Goal: Task Accomplishment & Management: Complete application form

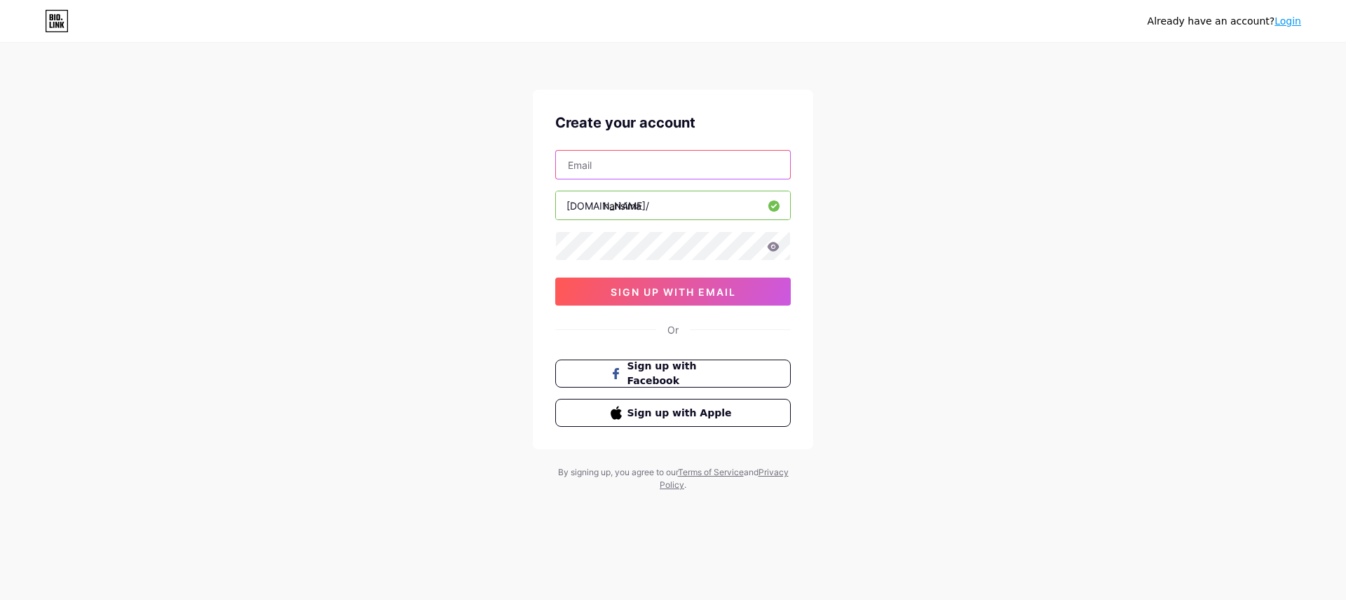
click at [657, 167] on input "text" at bounding box center [673, 165] width 234 height 28
type input "[EMAIL_ADDRESS][DOMAIN_NAME]"
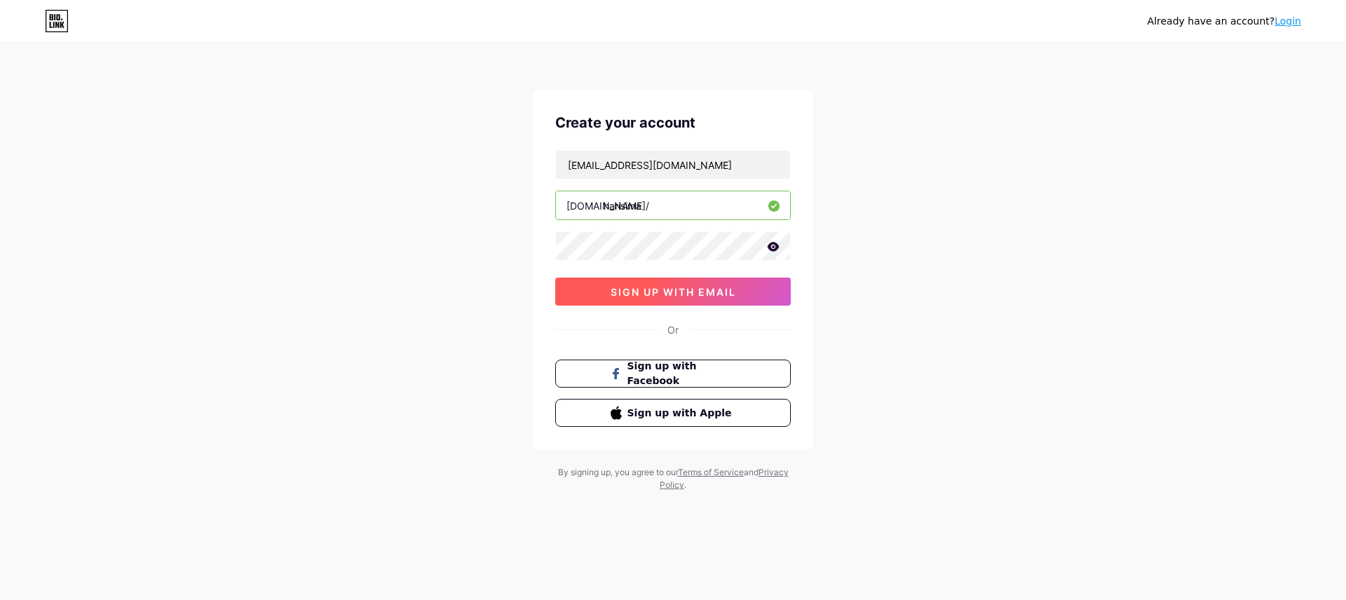
click at [750, 296] on button "sign up with email" at bounding box center [672, 292] width 235 height 28
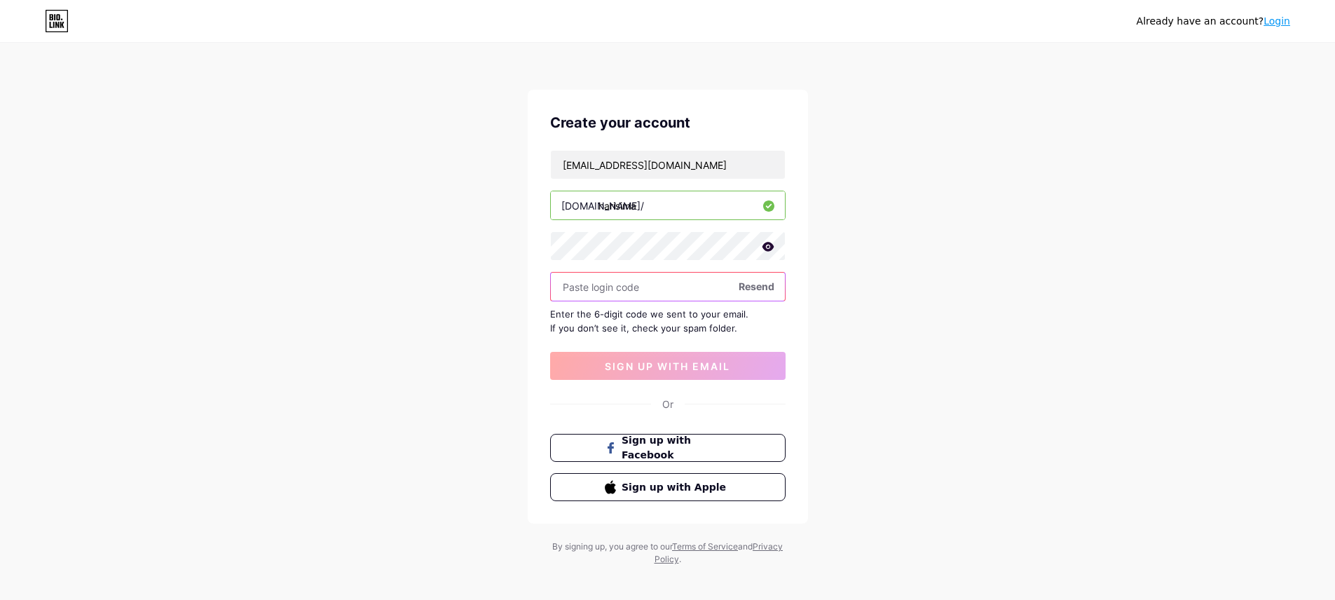
click at [618, 282] on input "text" at bounding box center [668, 287] width 234 height 28
paste input "876288"
type input "876288"
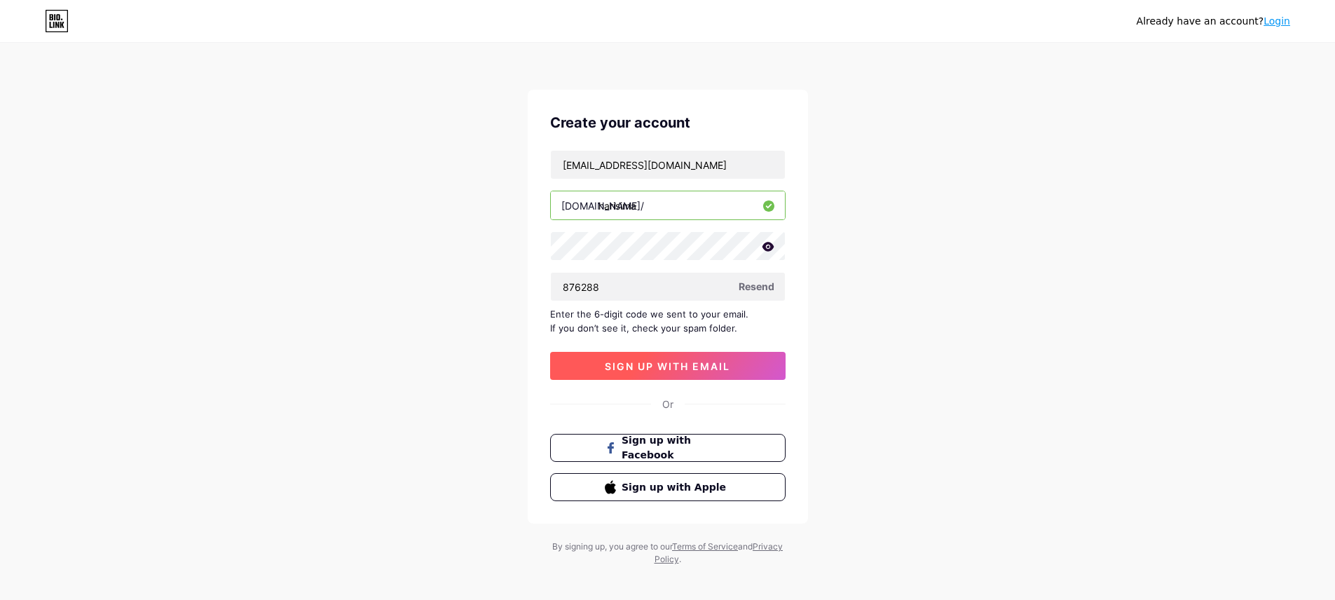
click at [664, 367] on span "sign up with email" at bounding box center [667, 366] width 125 height 12
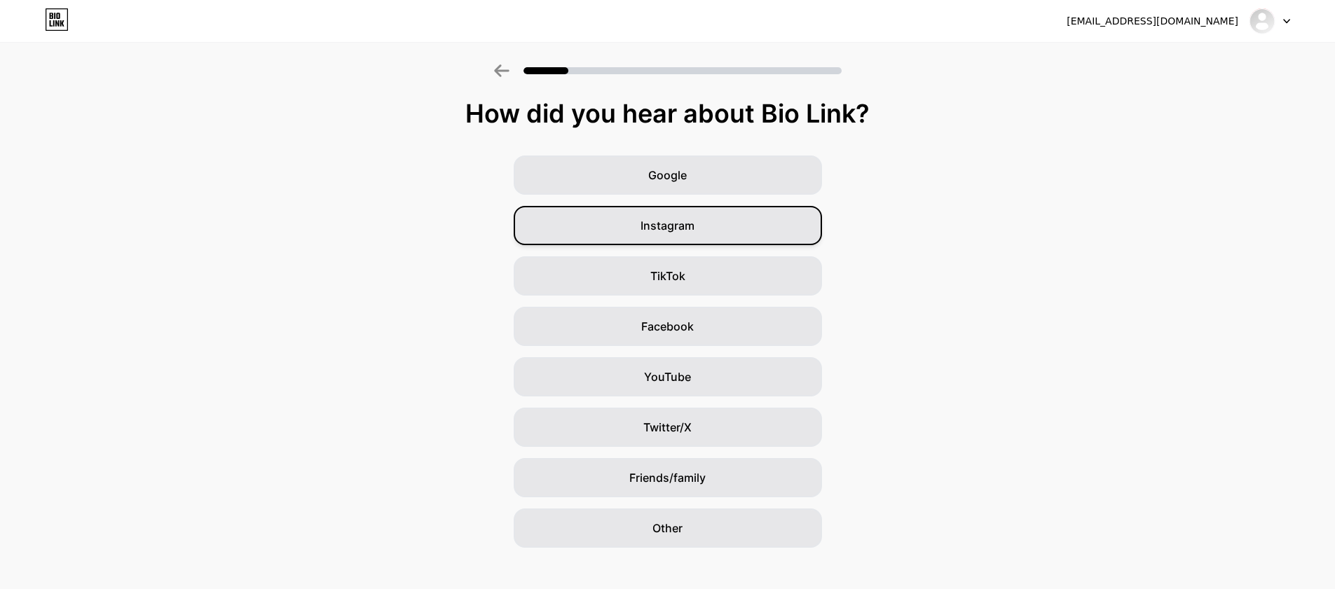
click at [727, 231] on div "Instagram" at bounding box center [668, 225] width 308 height 39
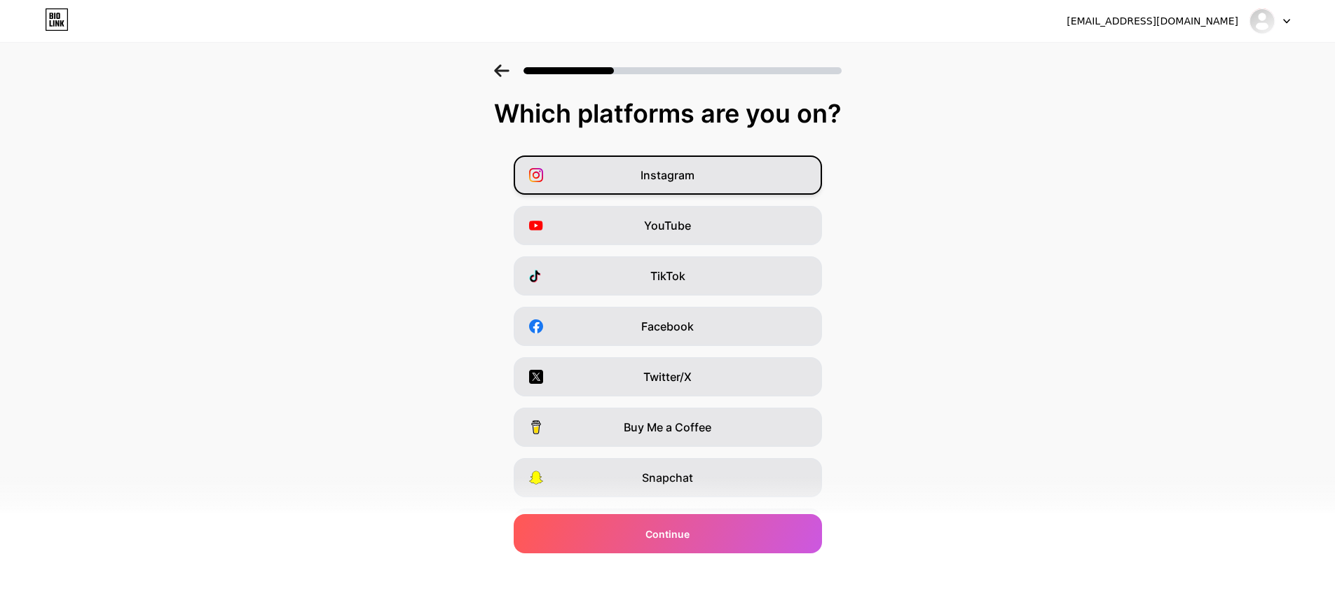
click at [710, 174] on div "Instagram" at bounding box center [668, 175] width 308 height 39
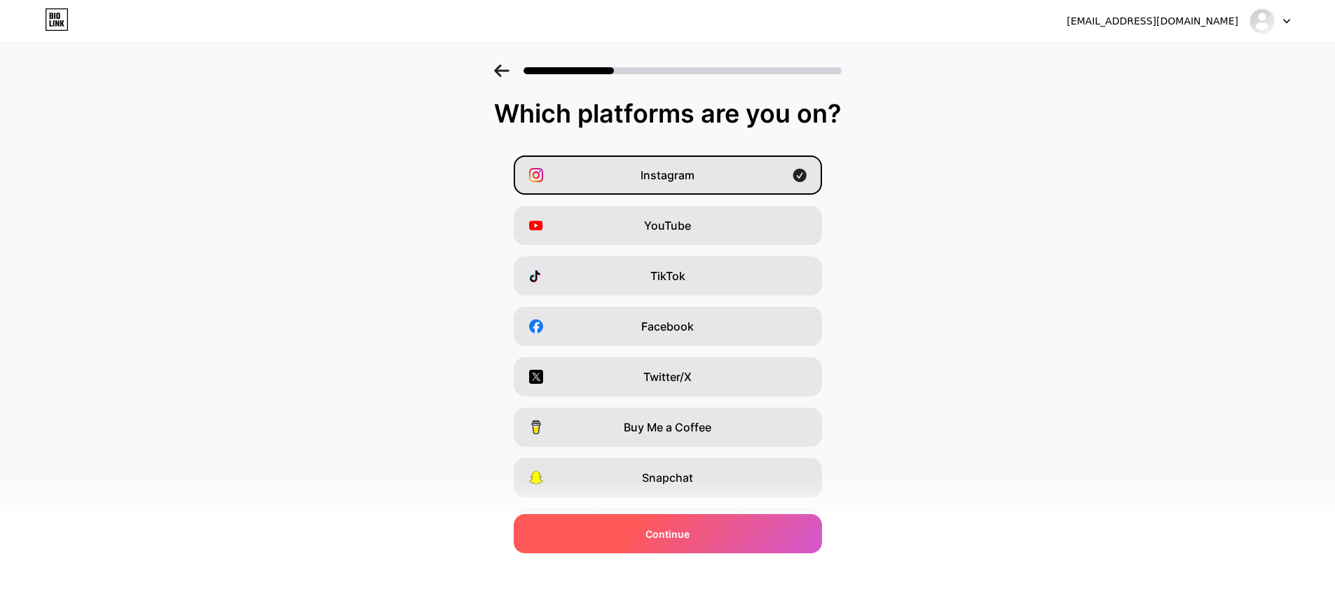
click at [708, 538] on div "Continue" at bounding box center [668, 533] width 308 height 39
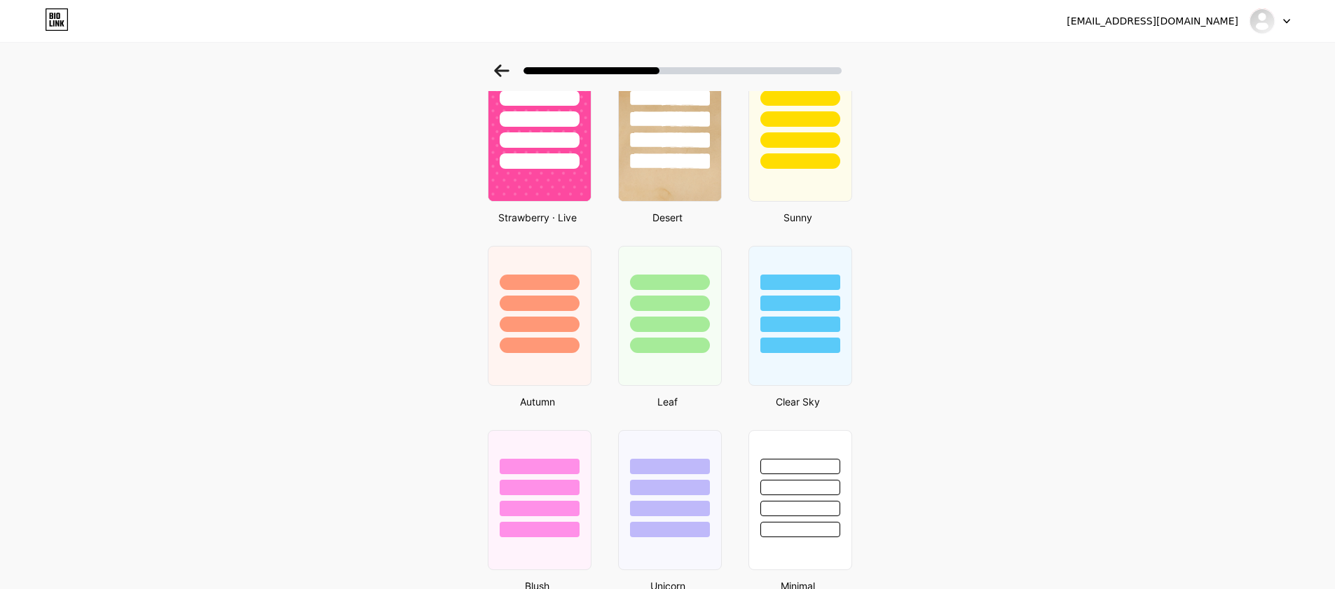
scroll to position [1080, 0]
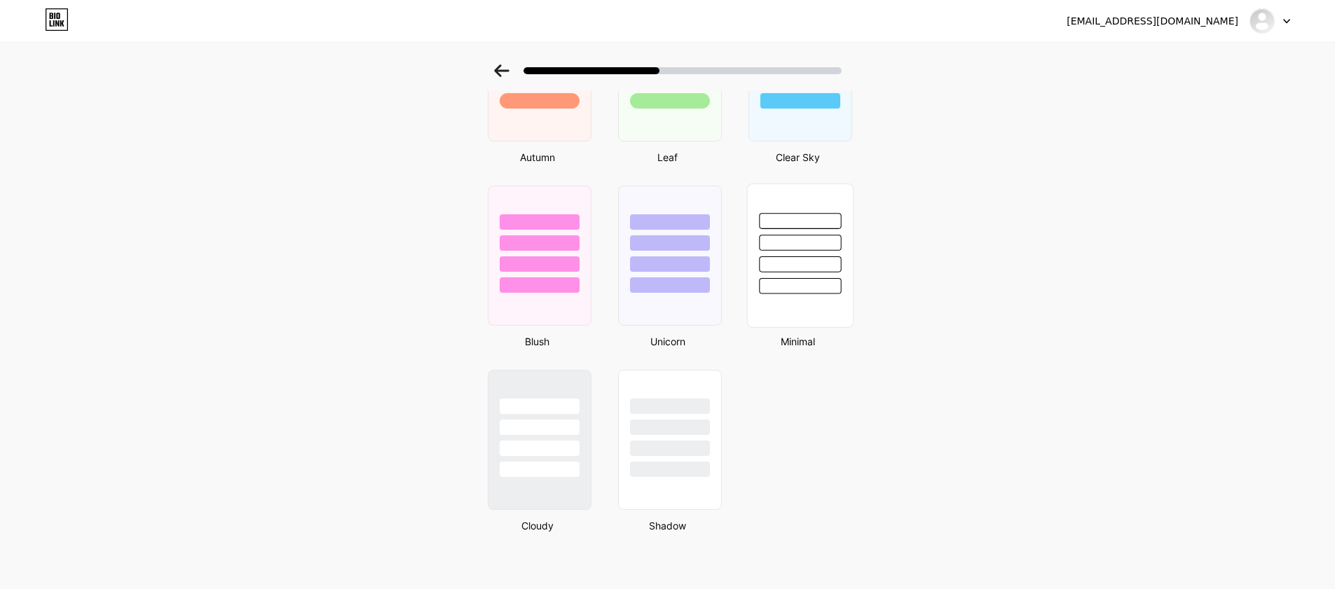
click at [798, 305] on div at bounding box center [799, 256] width 107 height 144
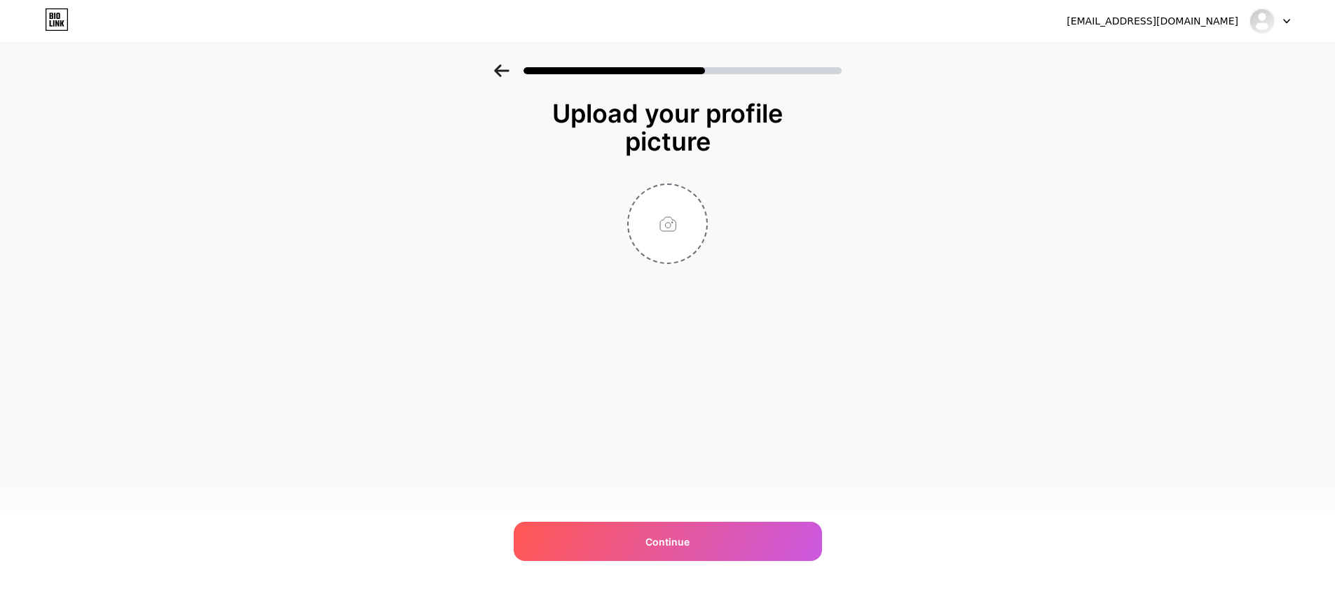
scroll to position [0, 0]
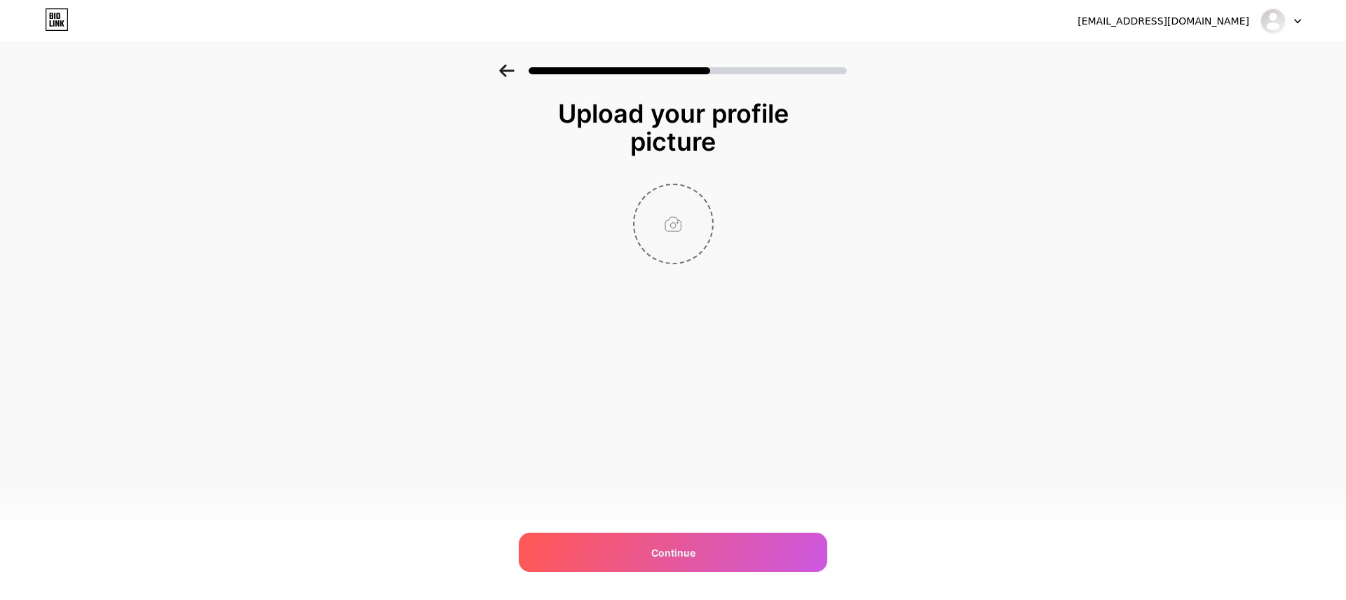
click at [679, 231] on input "file" at bounding box center [673, 224] width 78 height 78
type input "C:\fakepath\f91999f4-7878-4ffb-91ec-8496a7b6b5b0.JPG"
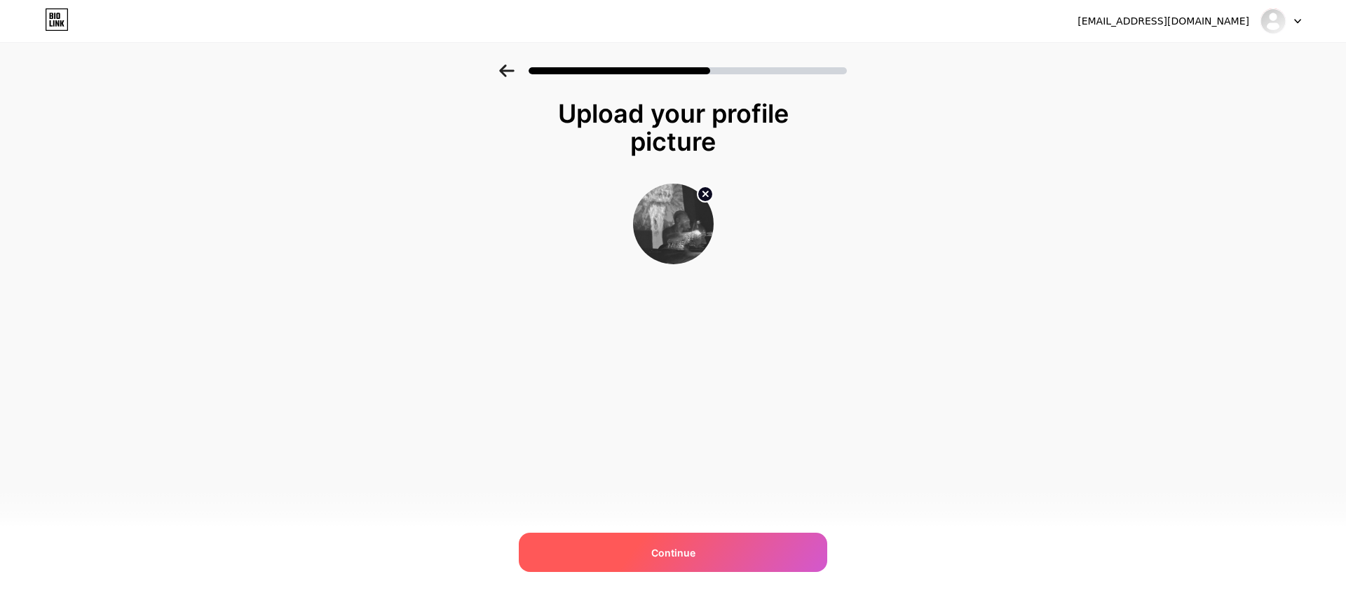
click at [652, 552] on span "Continue" at bounding box center [673, 552] width 44 height 15
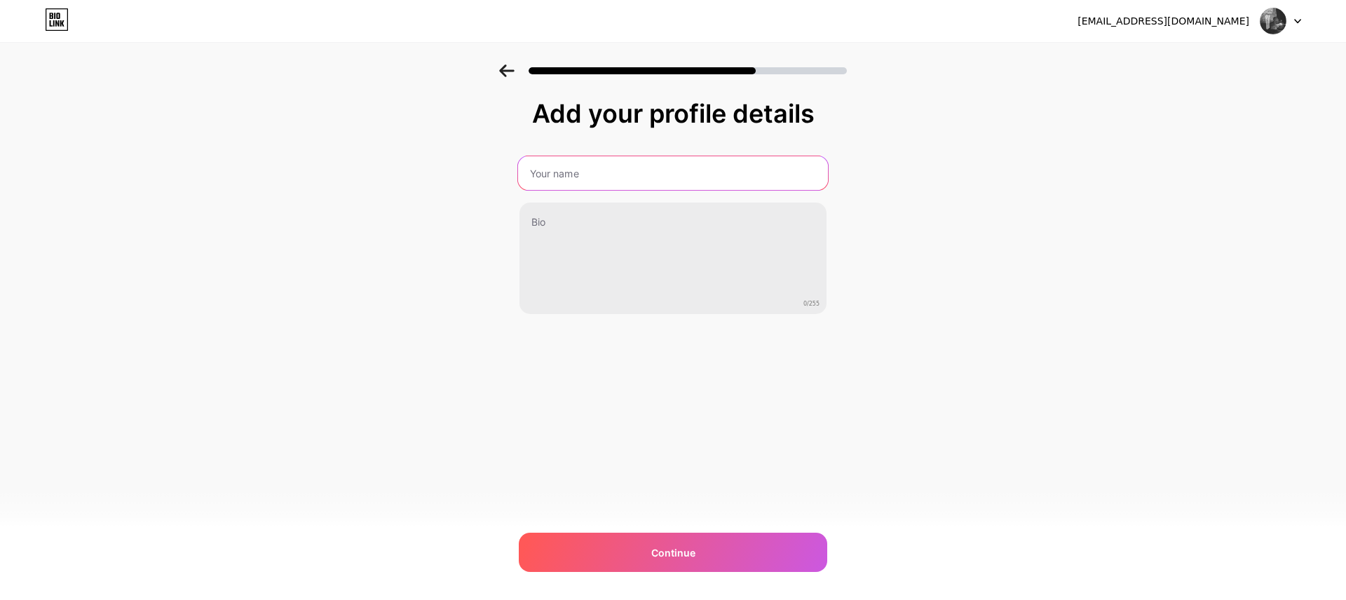
click at [629, 179] on input "text" at bounding box center [673, 173] width 310 height 34
type input "HARI SIMA"
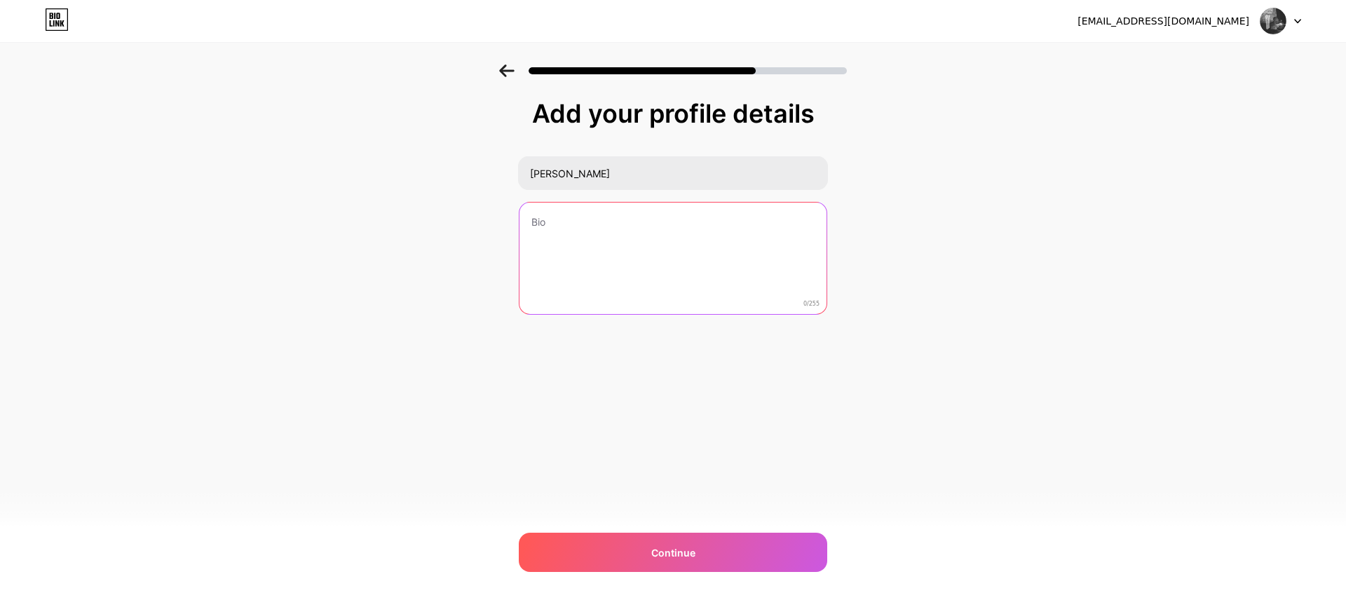
click at [652, 268] on textarea at bounding box center [672, 259] width 307 height 113
paste textarea "Hari Sima is the solo project of Paco León, a Valencian musician and producer e…"
type textarea "Hari Sima is the solo project of Paco León, a Valencian musician and producer e…"
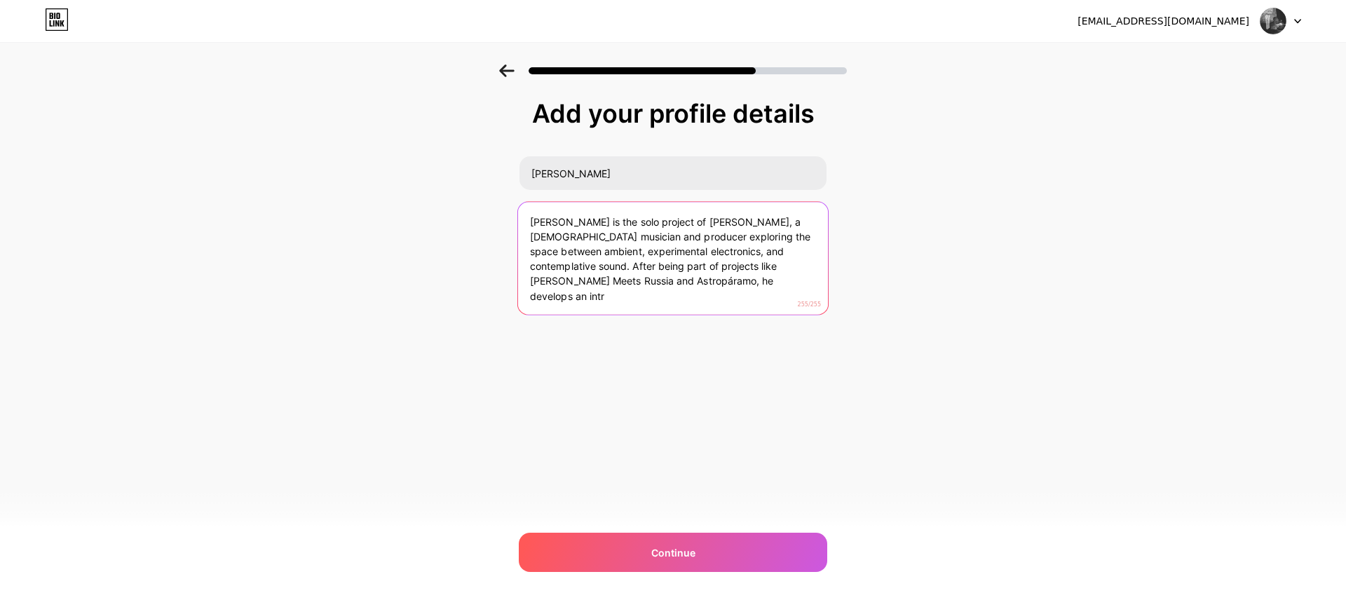
drag, startPoint x: 666, startPoint y: 280, endPoint x: 528, endPoint y: 222, distance: 149.8
click at [528, 222] on textarea "Hari Sima is the solo project of Paco León, a Valencian musician and producer e…" at bounding box center [673, 259] width 310 height 114
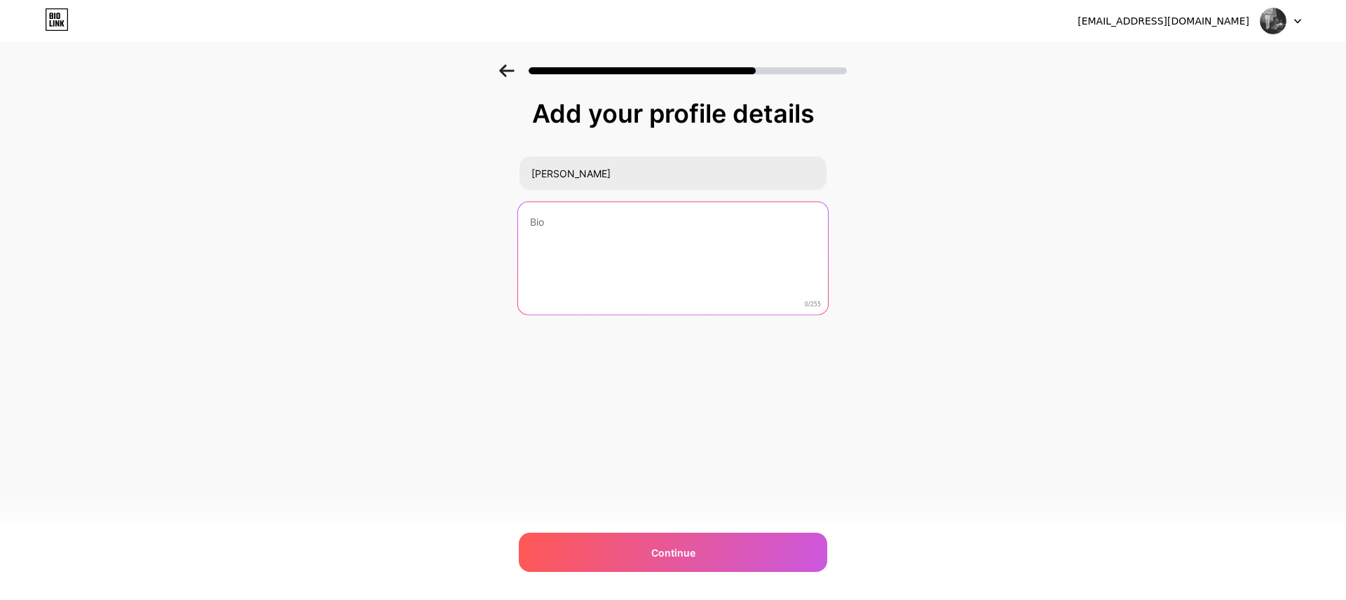
click at [655, 266] on textarea at bounding box center [673, 259] width 310 height 114
paste textarea "Hari Sima is the solo project of Paco León, a Valencian musician blending ambie…"
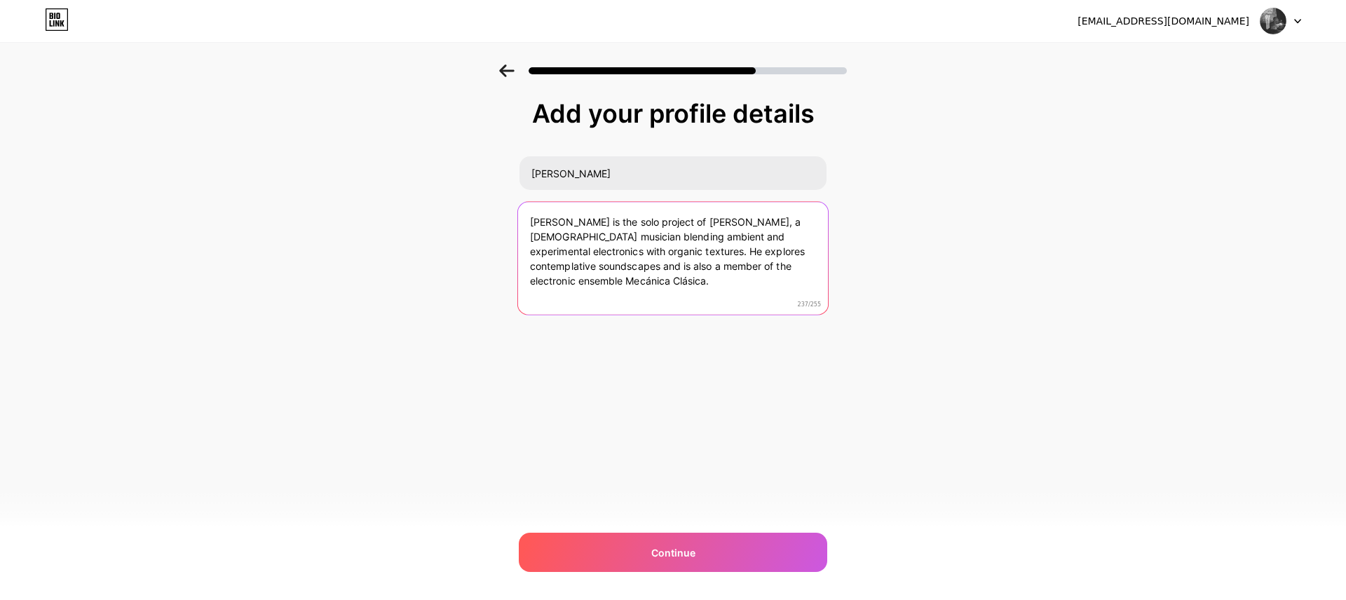
drag, startPoint x: 526, startPoint y: 253, endPoint x: 509, endPoint y: 187, distance: 68.0
click at [509, 187] on div "Add your profile details HARI SIMA Hari Sima is the solo project of Paco León, …" at bounding box center [673, 224] width 1346 height 320
paste textarea "🎧 Hari Sima — solo project of Paco León 🌿 Ambient & experimental electronics wi…"
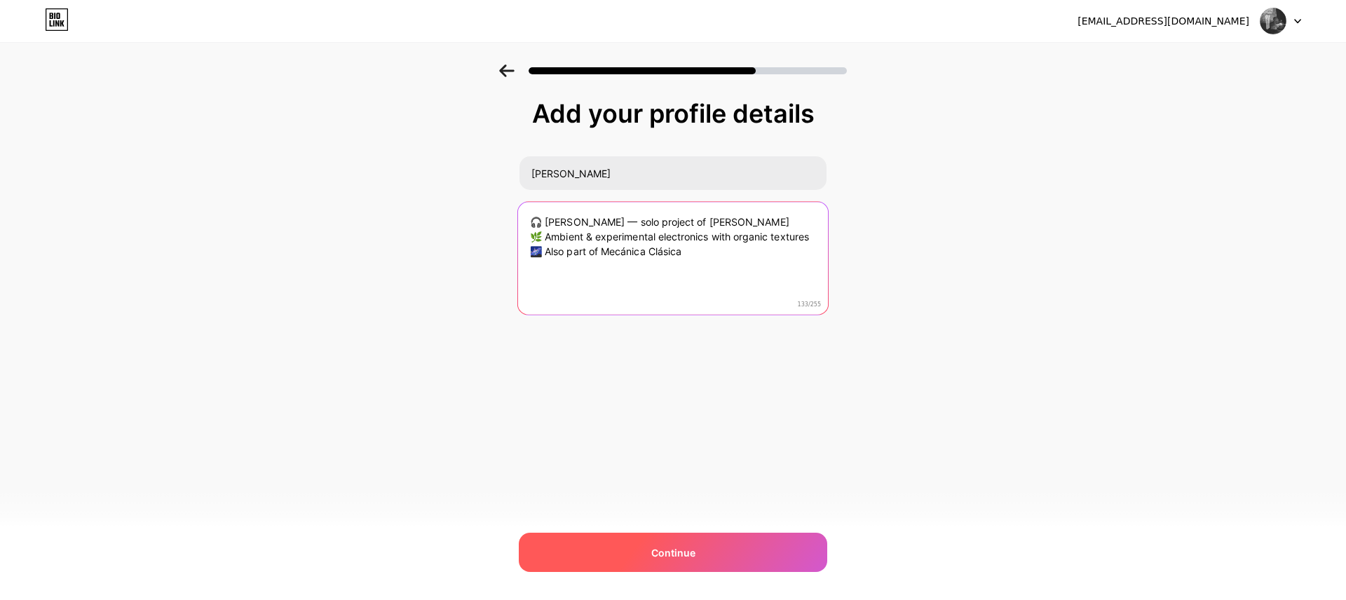
type textarea "🎧 Hari Sima — solo project of Paco León 🌿 Ambient & experimental electronics wi…"
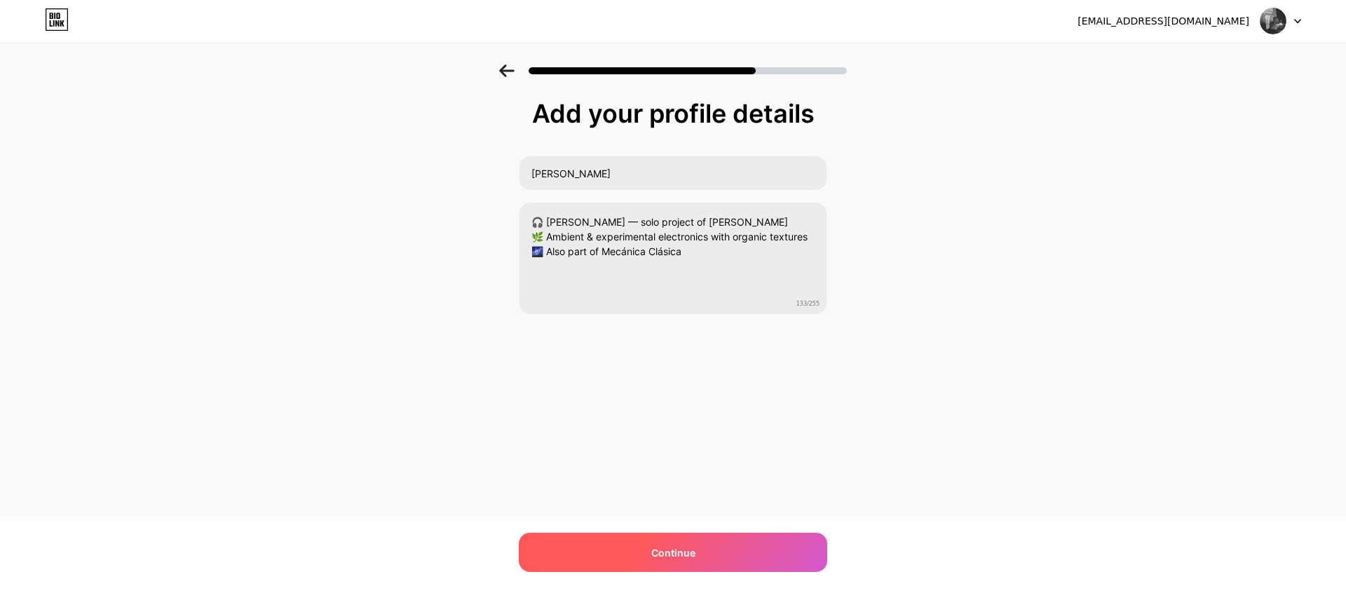
click at [670, 562] on div "Continue" at bounding box center [673, 552] width 308 height 39
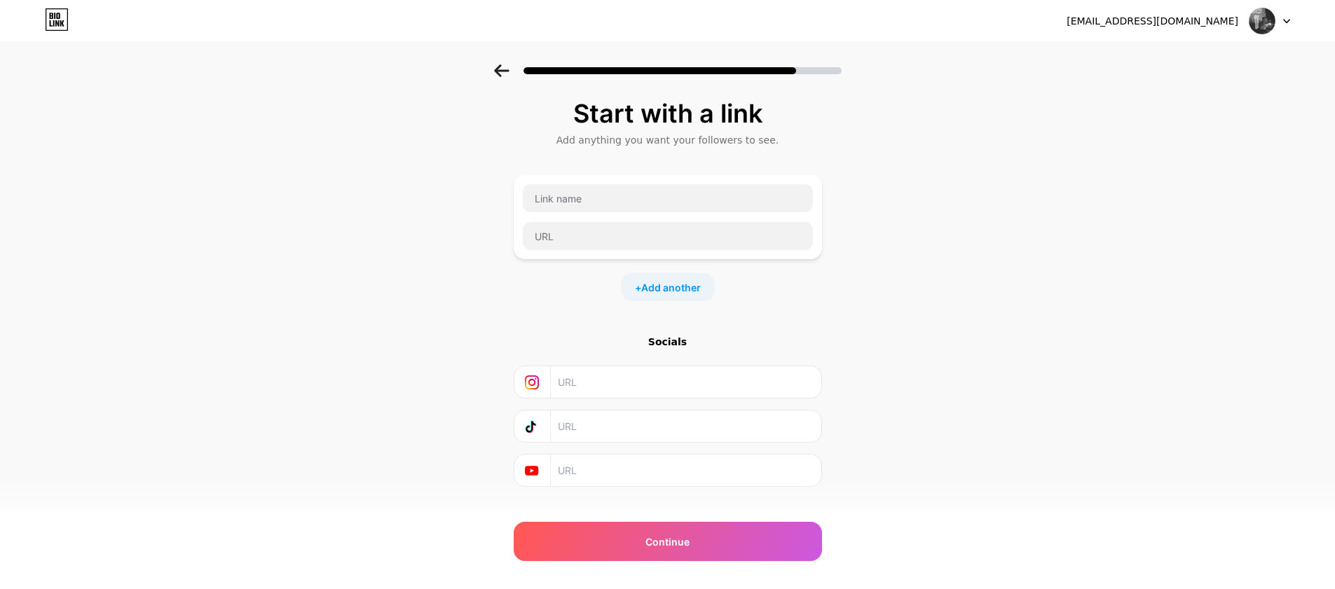
click at [709, 382] on input "text" at bounding box center [685, 383] width 254 height 32
paste input "https://www.instagram.com/_hari_sima_/"
type input "https://www.instagram.com/_hari_sima_/"
click at [596, 198] on input "text" at bounding box center [668, 198] width 290 height 28
click at [596, 240] on input "text" at bounding box center [668, 236] width 290 height 28
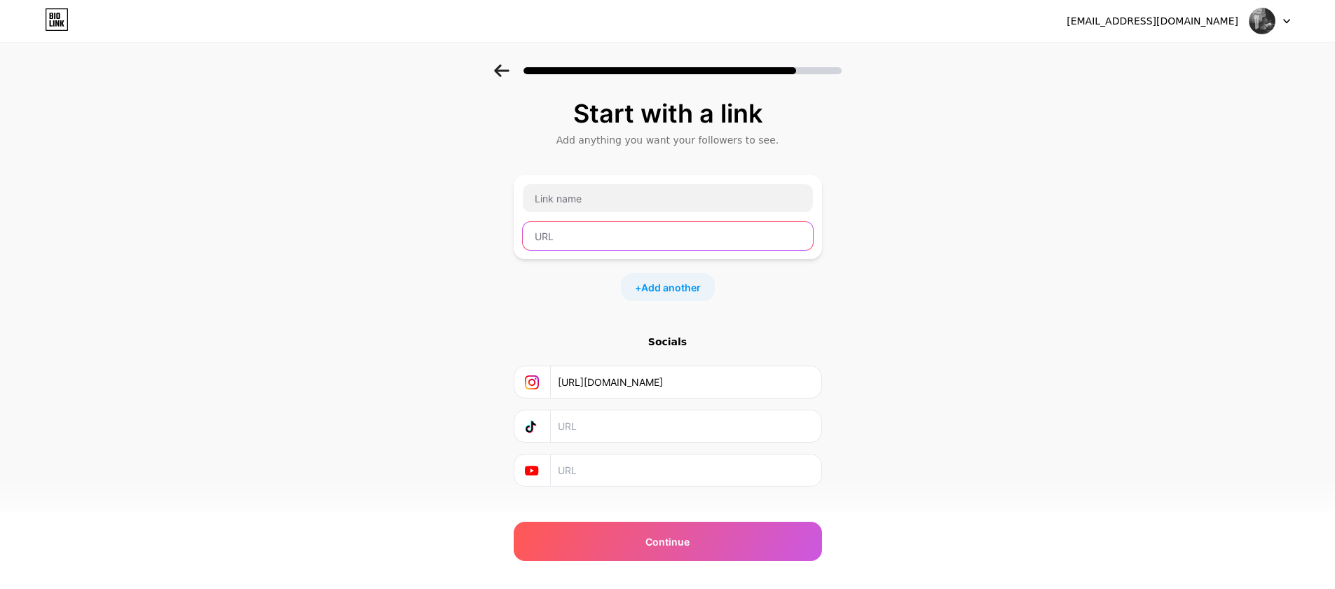
paste input "https://abstrakce.bandcamp.com/album/fluido-tiempo"
type input "https://abstrakce.bandcamp.com/album/fluido-tiempo"
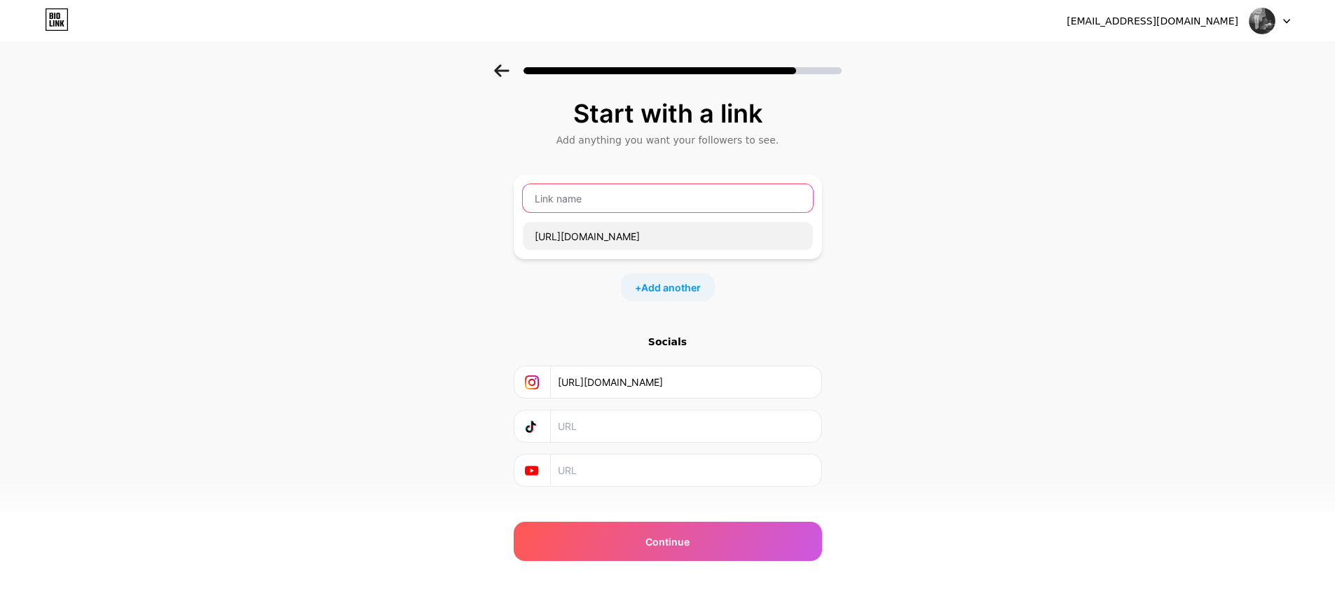
click at [605, 204] on input "text" at bounding box center [668, 198] width 290 height 28
type input "Fluido Tiempo"
click at [676, 282] on span "Add another" at bounding box center [671, 287] width 60 height 15
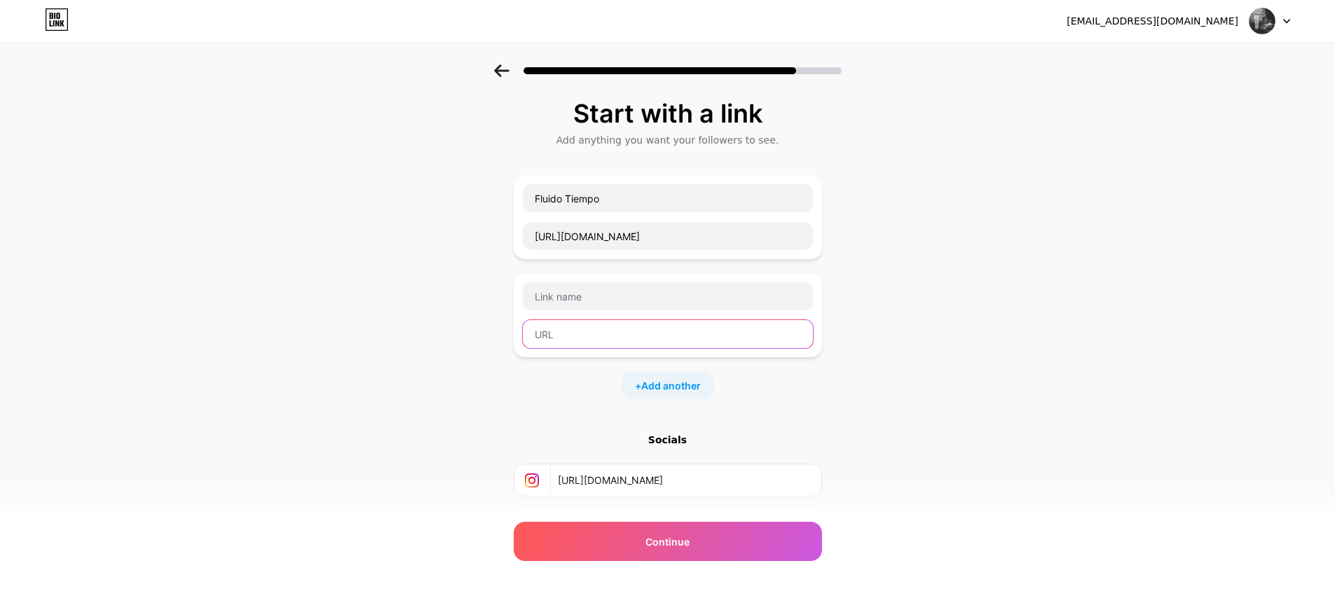
click at [616, 329] on input "text" at bounding box center [668, 334] width 290 height 28
paste input "https://anomalias.bandcamp.com/album/an003-hari-sima-poliedro"
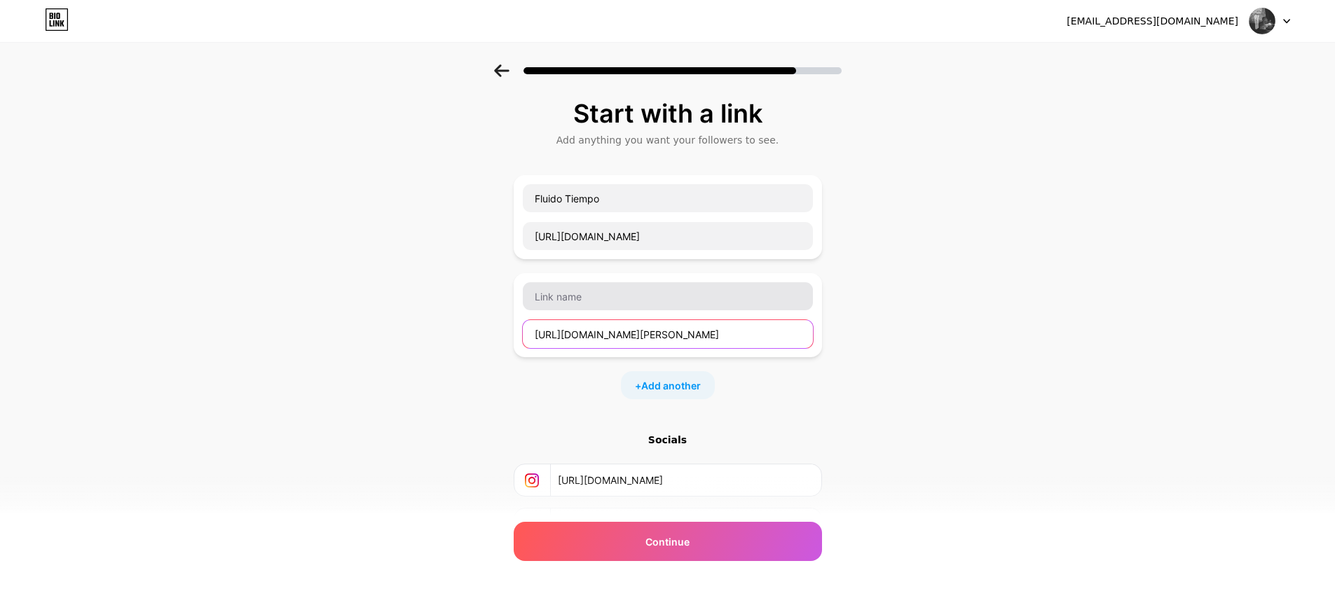
type input "https://anomalias.bandcamp.com/album/an003-hari-sima-poliedro"
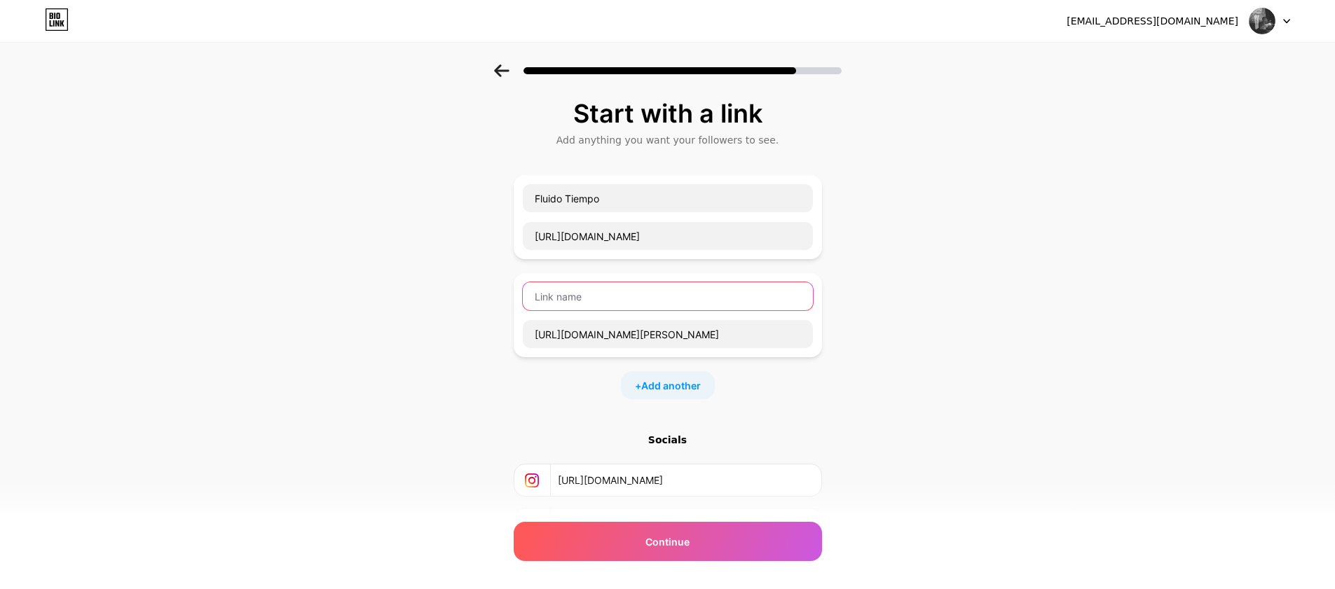
click at [617, 294] on input "text" at bounding box center [668, 296] width 290 height 28
type input "Poliedro"
click at [673, 383] on span "Add another" at bounding box center [671, 385] width 60 height 15
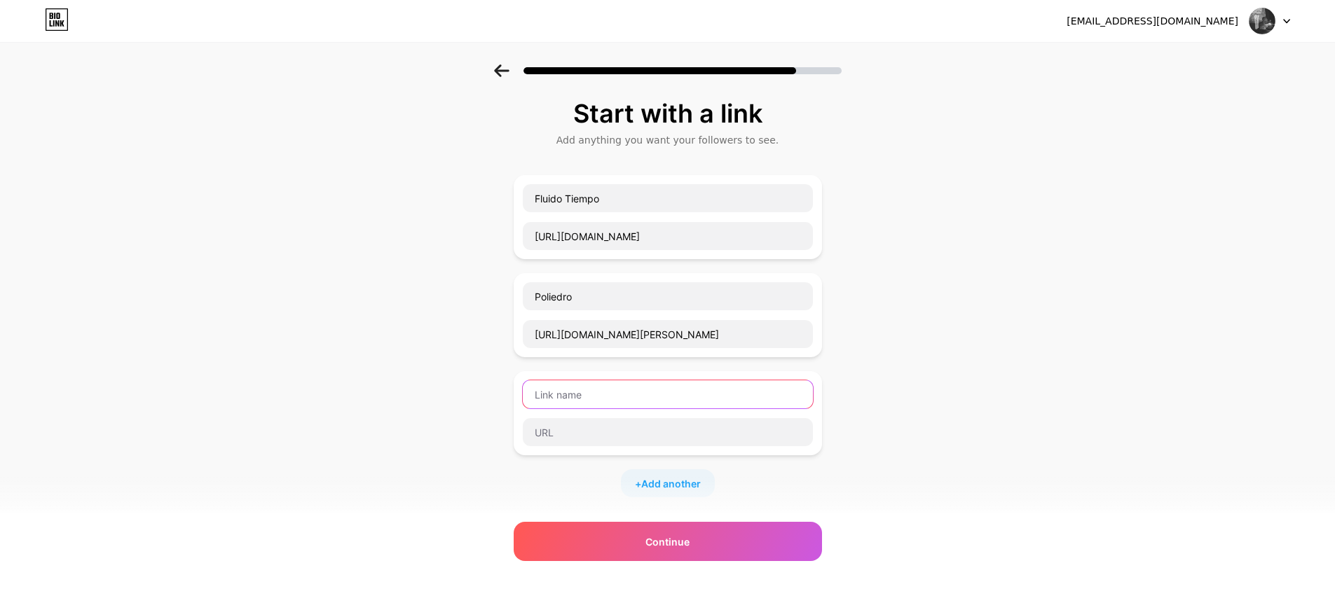
click at [658, 385] on input "text" at bounding box center [668, 395] width 290 height 28
click at [609, 388] on input "text" at bounding box center [668, 395] width 290 height 28
type input "s"
type input "Solo en Occidente"
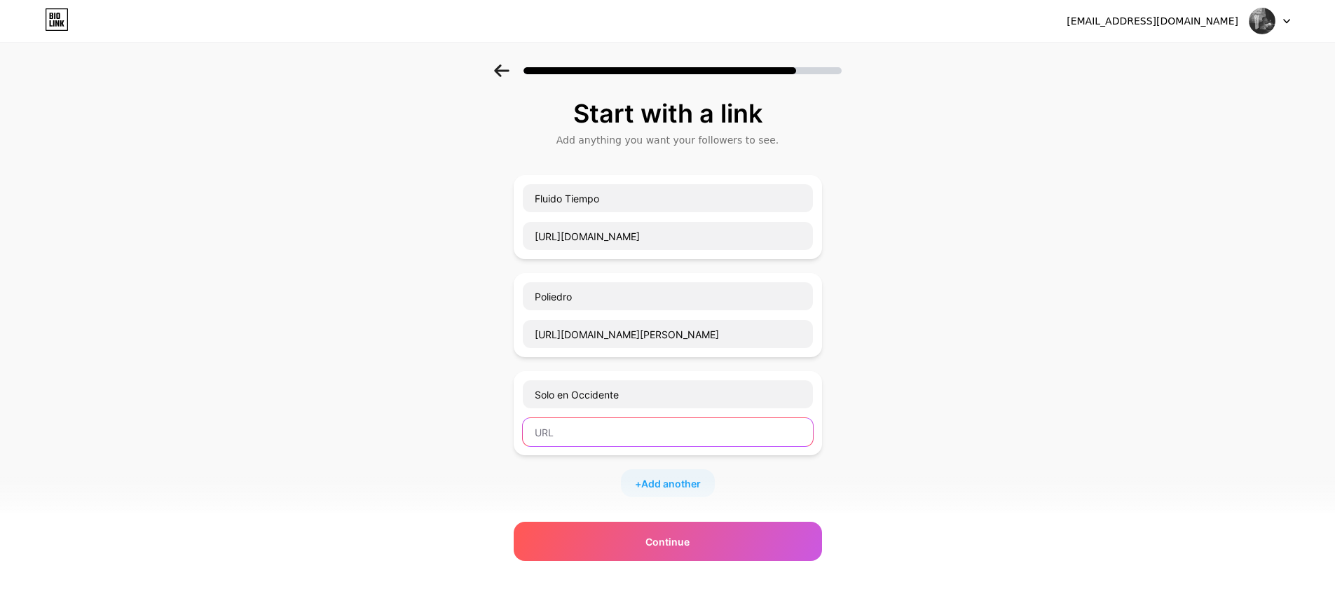
click at [608, 434] on input "text" at bounding box center [668, 432] width 290 height 28
paste input "https://objetosperdidos.bandcamp.com/album/op-02-hari-sima-solo-en-occidente-lp"
type input "https://objetosperdidos.bandcamp.com/album/op-02-hari-sima-solo-en-occidente-lp"
click at [676, 481] on span "Add another" at bounding box center [671, 484] width 60 height 15
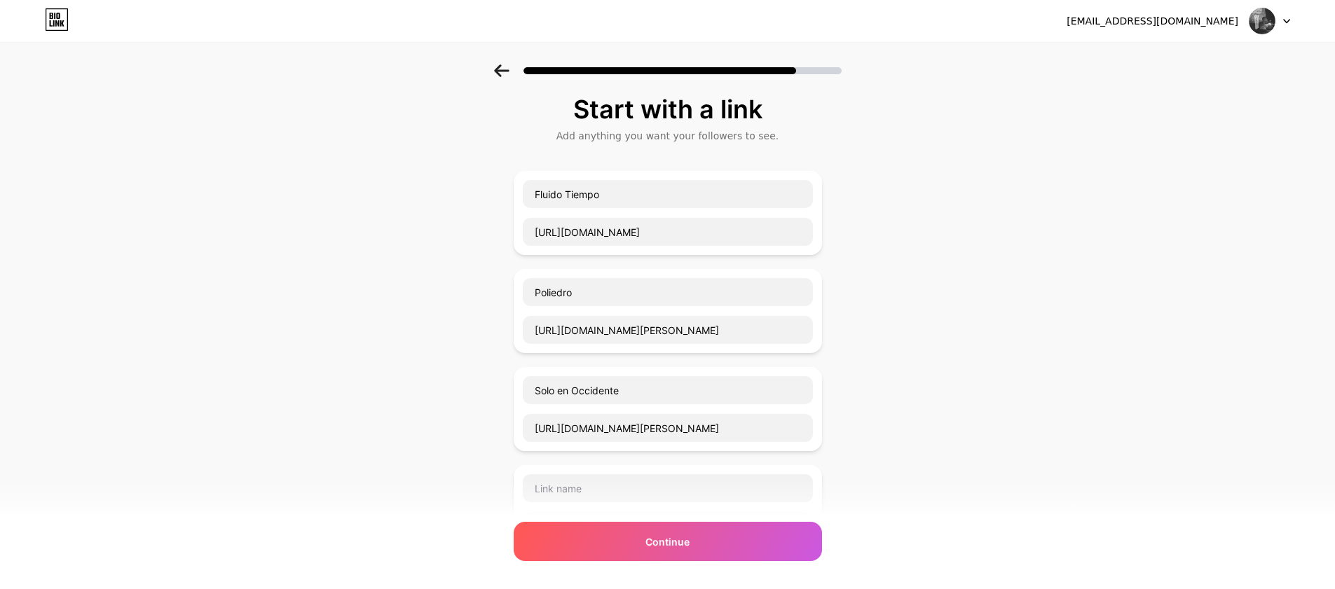
scroll to position [143, 0]
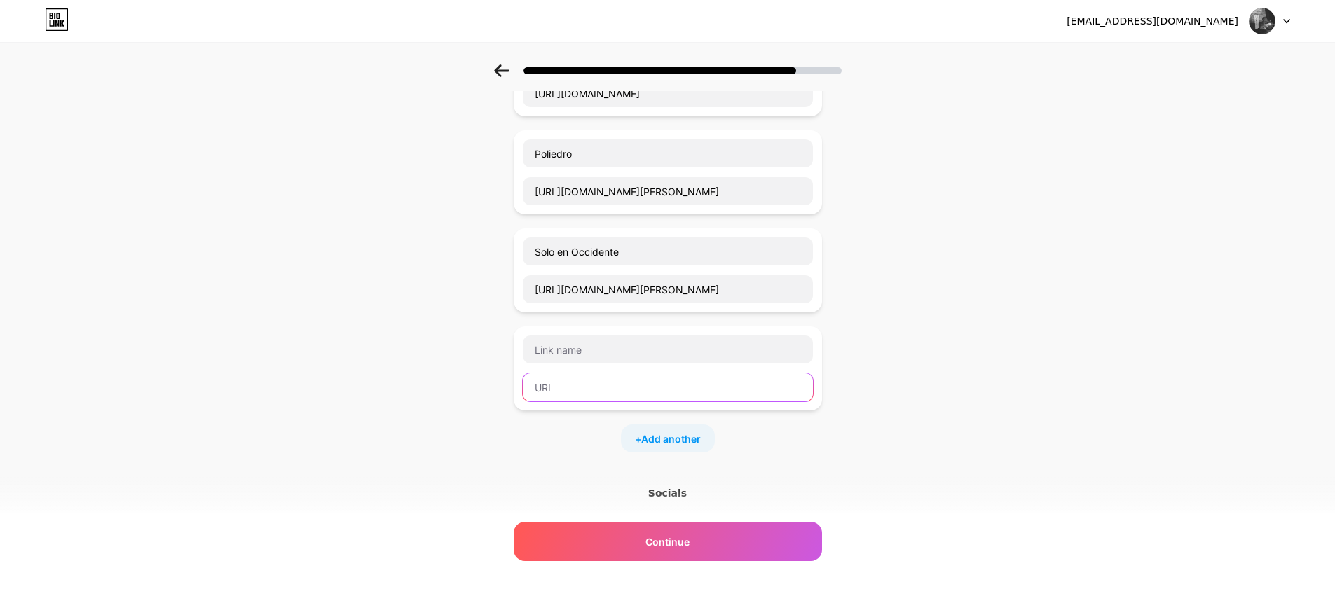
click at [599, 388] on input "text" at bounding box center [668, 388] width 290 height 28
paste input "https://abstrakce.bandcamp.com/album/fluvius"
type input "https://abstrakce.bandcamp.com/album/fluvius"
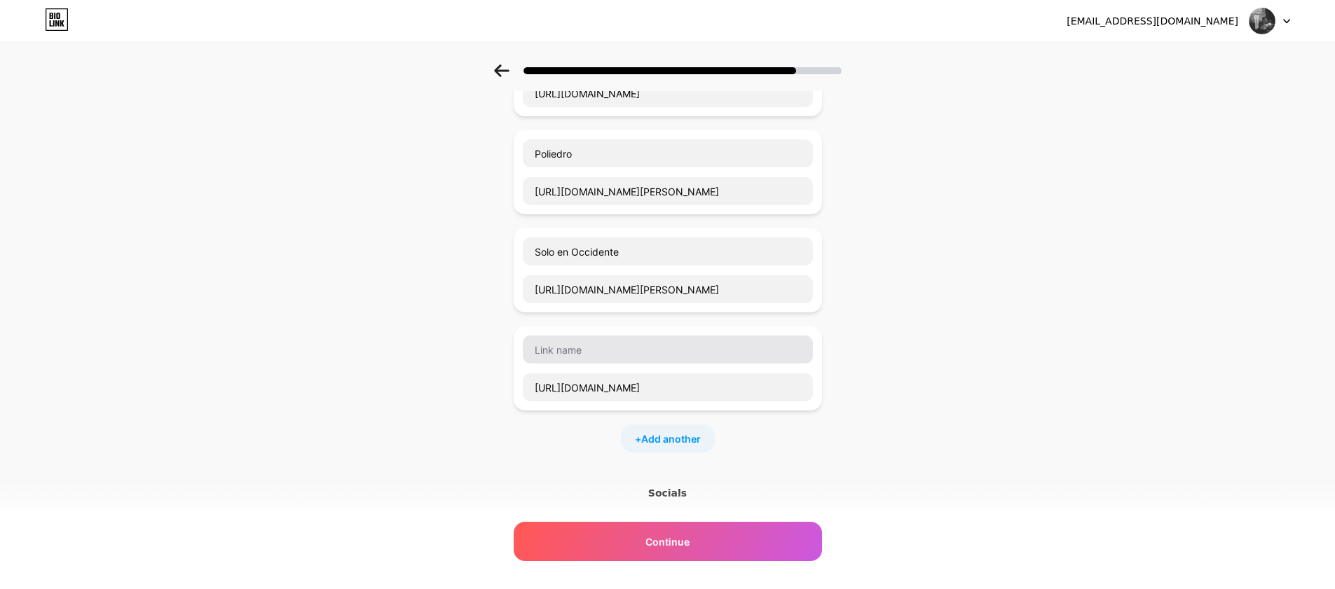
click at [593, 363] on div "https://abstrakce.bandcamp.com/album/fluvius" at bounding box center [668, 368] width 292 height 67
click at [596, 357] on input "text" at bounding box center [668, 350] width 290 height 28
drag, startPoint x: 592, startPoint y: 355, endPoint x: 483, endPoint y: 345, distance: 109.8
click at [484, 346] on div "Start with a link Add anything you want your followers to see. Fluido Tiempo ht…" at bounding box center [667, 315] width 1335 height 787
click at [584, 349] on input "text" at bounding box center [668, 350] width 290 height 28
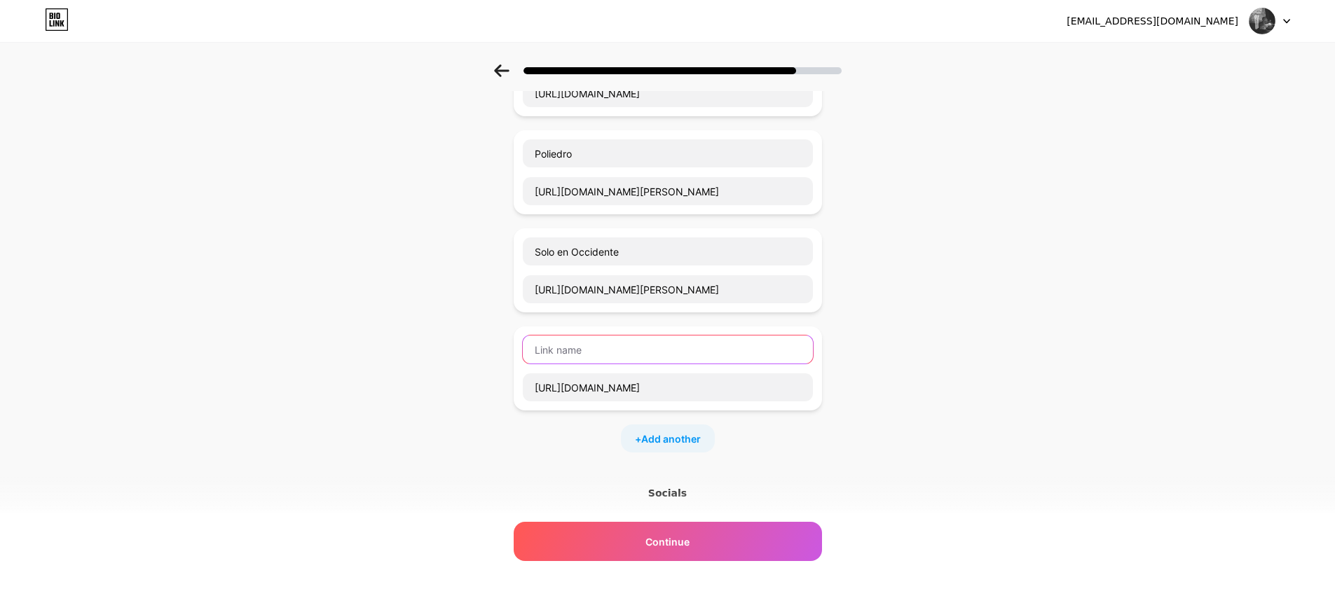
click at [584, 349] on input "text" at bounding box center [668, 350] width 290 height 28
type input "Fluvius (with Mínim)"
click at [686, 441] on span "Add another" at bounding box center [671, 439] width 60 height 15
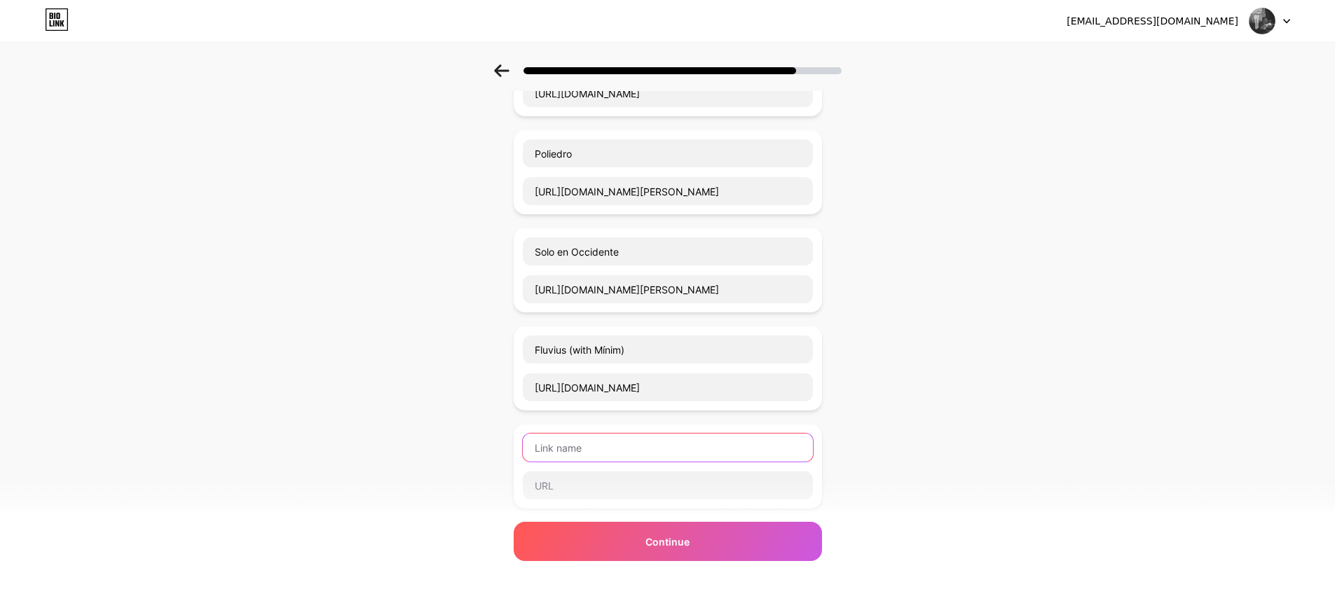
click at [623, 449] on input "text" at bounding box center [668, 448] width 290 height 28
click at [627, 491] on input "text" at bounding box center [668, 486] width 290 height 28
paste input "https://mascarponediscos.bandcamp.com/album/colecci-n-exigua-vol-3"
type input "https://mascarponediscos.bandcamp.com/album/colecci-n-exigua-vol-3"
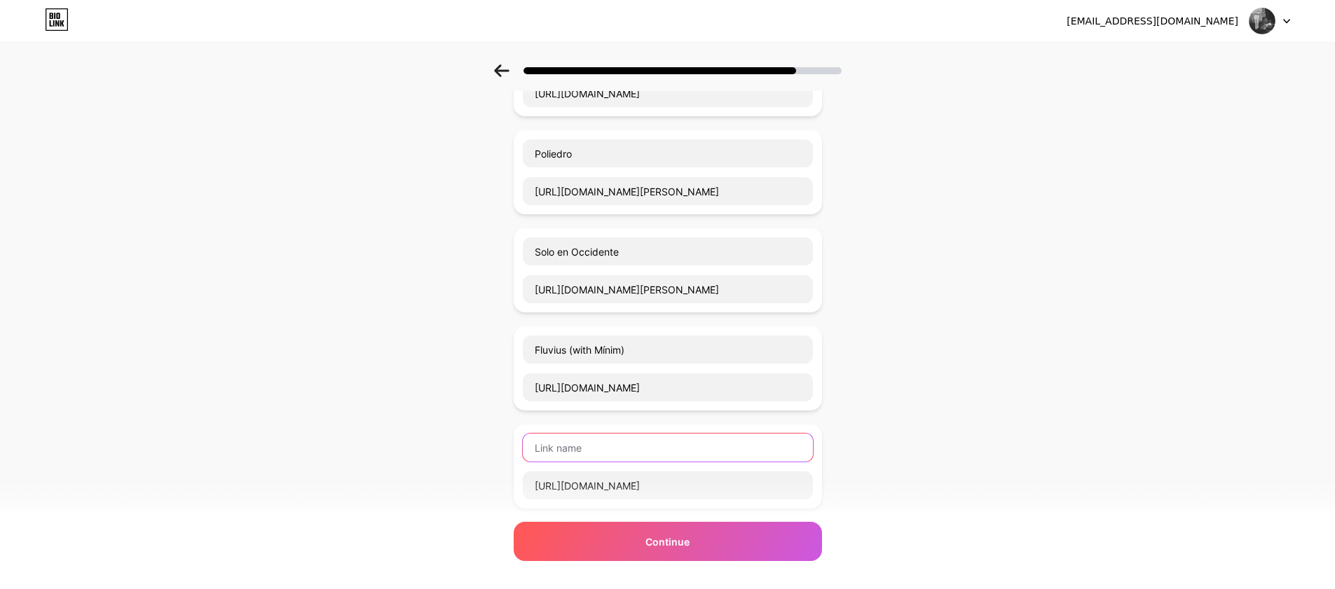
click at [635, 445] on input "text" at bounding box center [668, 448] width 290 height 28
type input "Colección Exigua vol.3 (with Mecánica Clásica)"
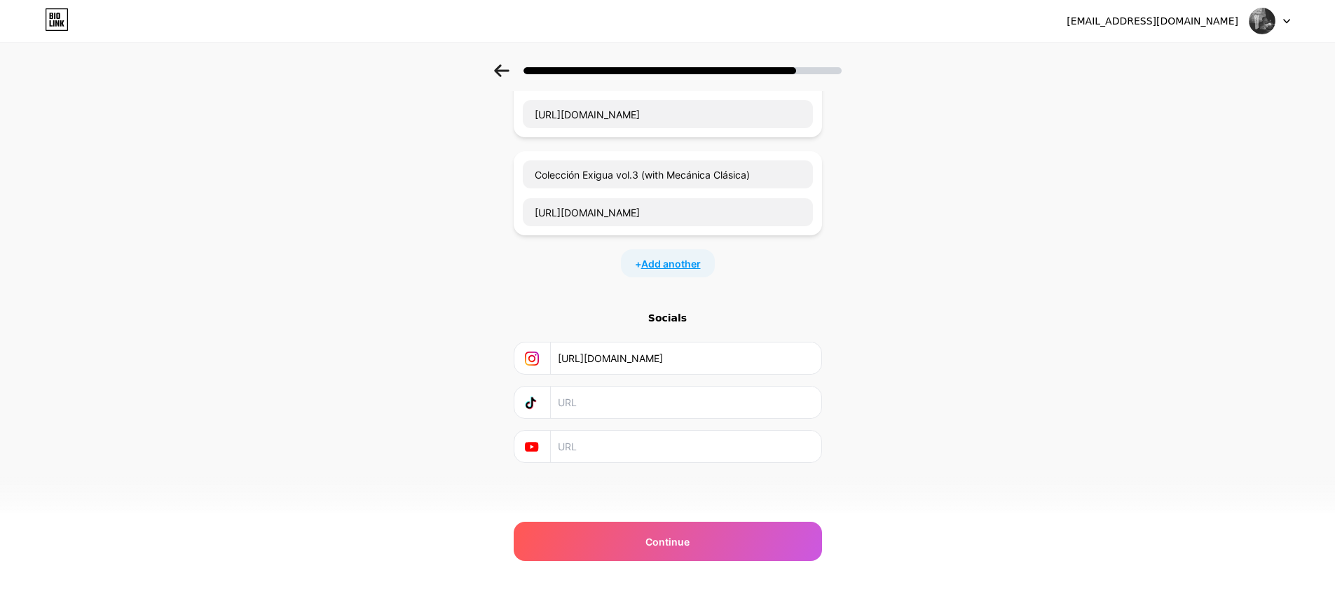
click at [682, 266] on span "Add another" at bounding box center [671, 263] width 60 height 15
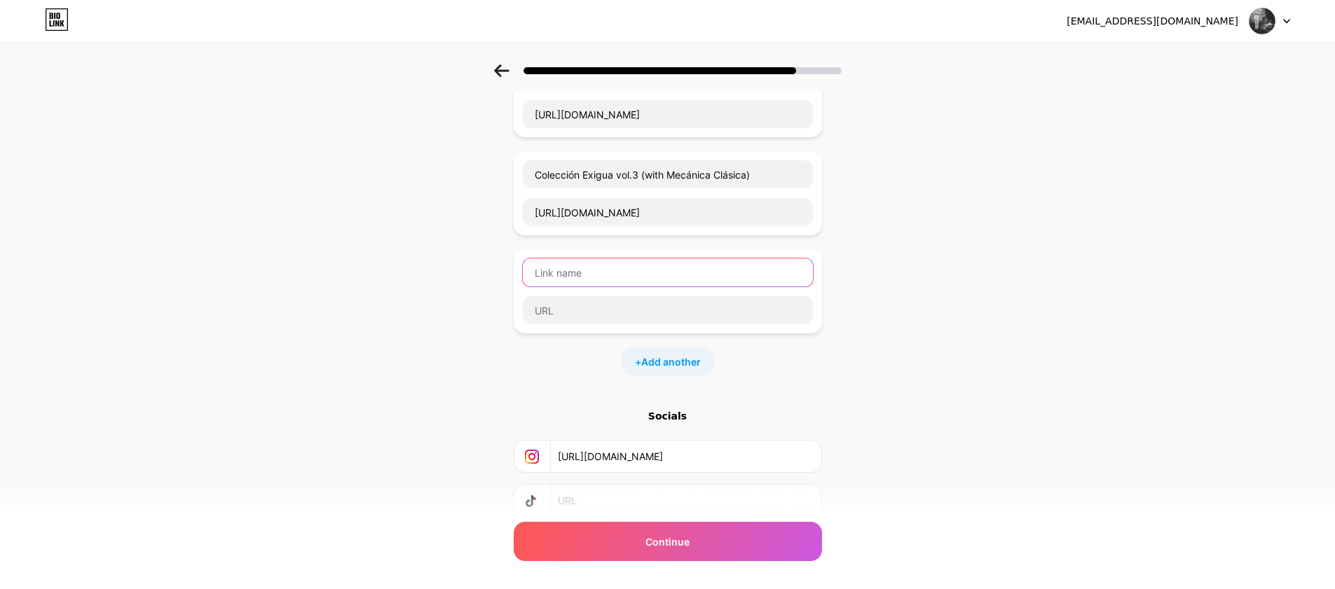
click at [683, 274] on input "text" at bounding box center [668, 273] width 290 height 28
type input "k"
type input "Kiosk Radio - Outsiders_Abstrakce Records"
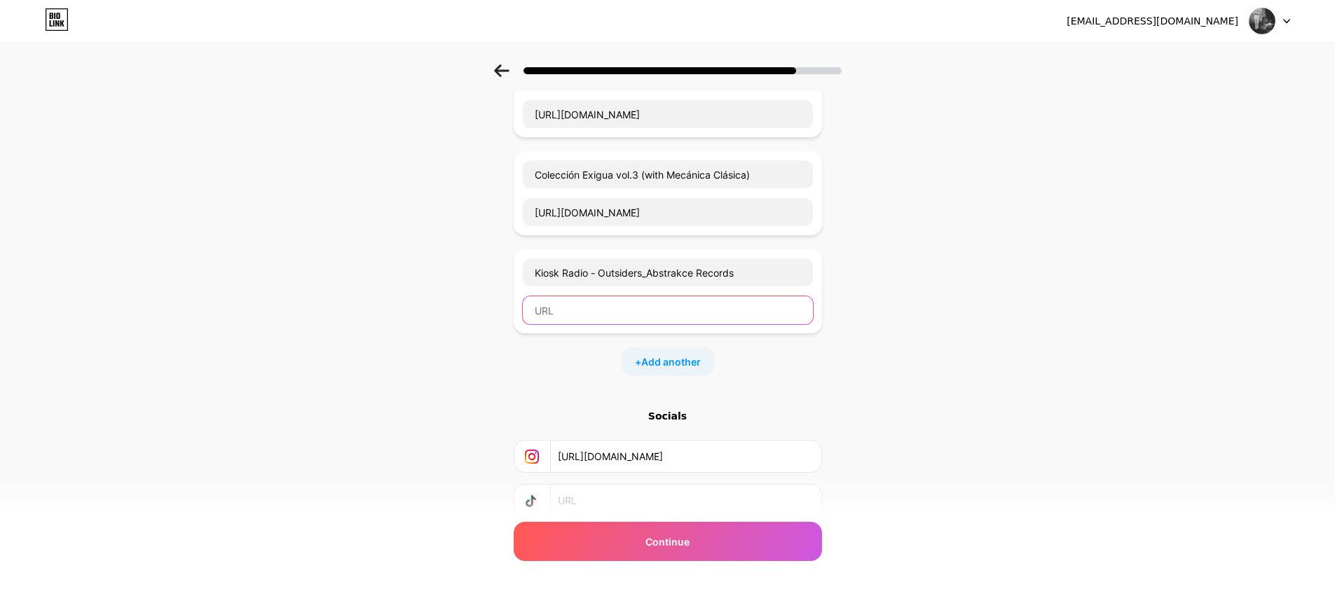
click at [657, 311] on input "text" at bounding box center [668, 310] width 290 height 28
paste input "https://soundcloud.com/kioskradio/outsiders-abstrakce-records-2"
type input "https://soundcloud.com/kioskradio/outsiders-abstrakce-records-2"
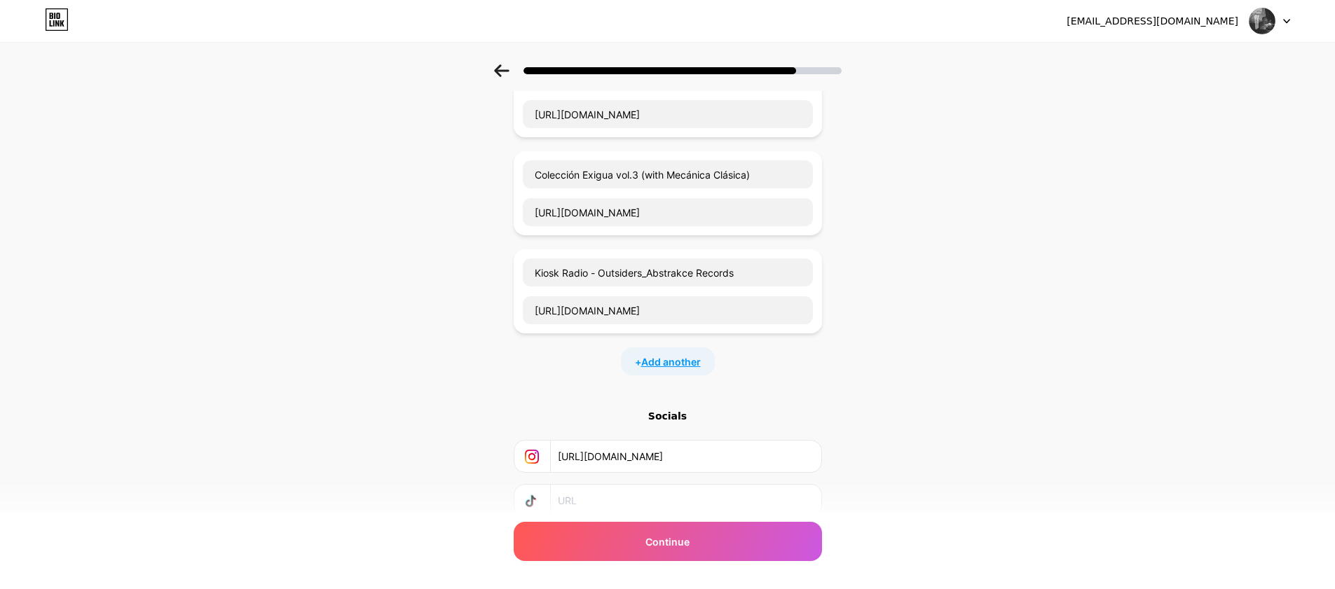
click at [671, 361] on span "Add another" at bounding box center [671, 362] width 60 height 15
click at [669, 371] on input "text" at bounding box center [668, 371] width 290 height 28
click at [641, 371] on input "Del Barranco al Río (vídeo)" at bounding box center [668, 371] width 290 height 28
type input "Del Barranco al Río (video)"
click at [604, 405] on input "text" at bounding box center [668, 409] width 290 height 28
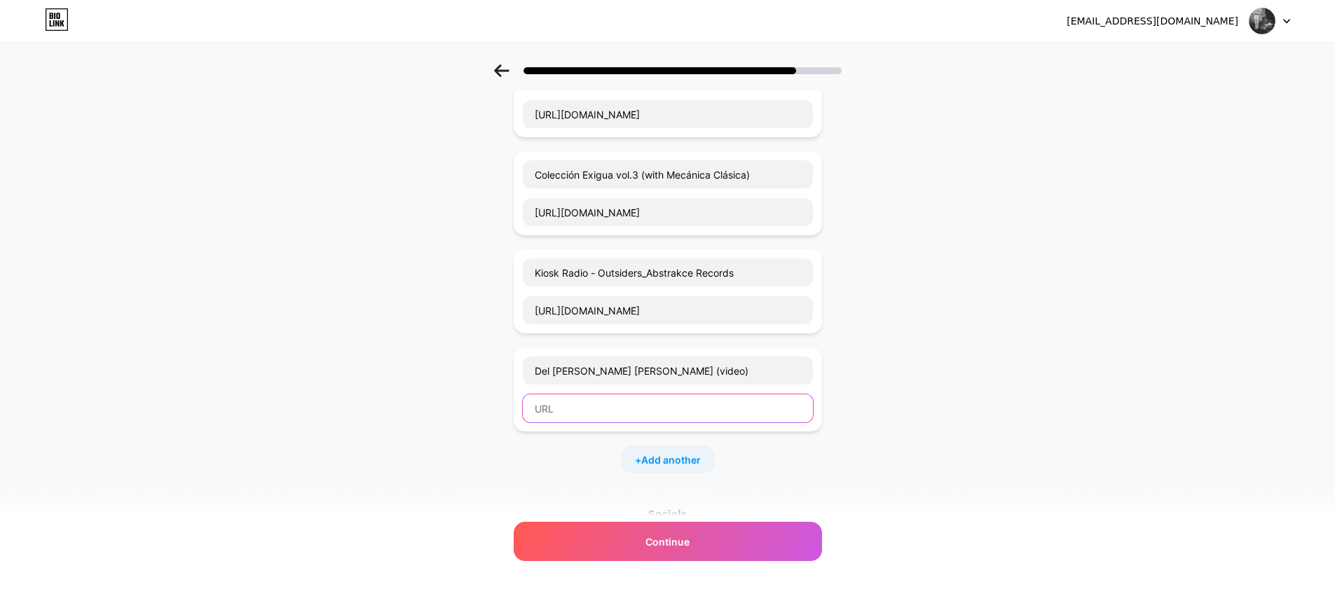
paste input "https://www.youtube.com/watch?v=cF1nPLY2T-0"
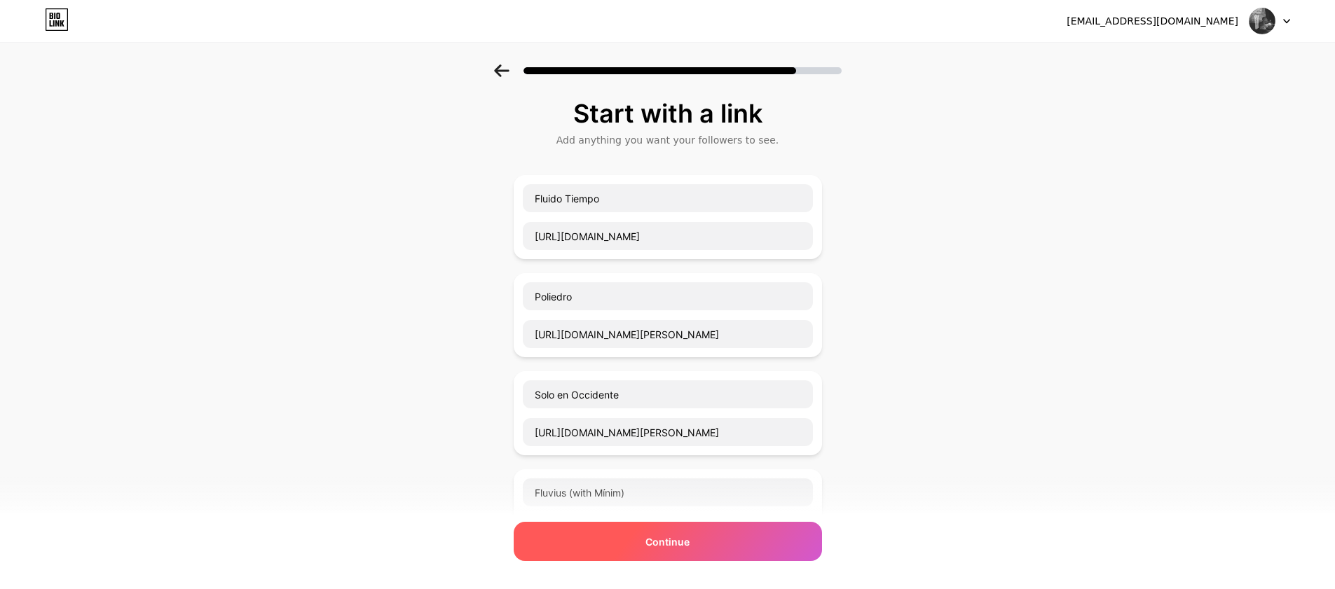
type input "https://www.youtube.com/watch?v=cF1nPLY2T-0"
click at [686, 548] on span "Continue" at bounding box center [667, 542] width 44 height 15
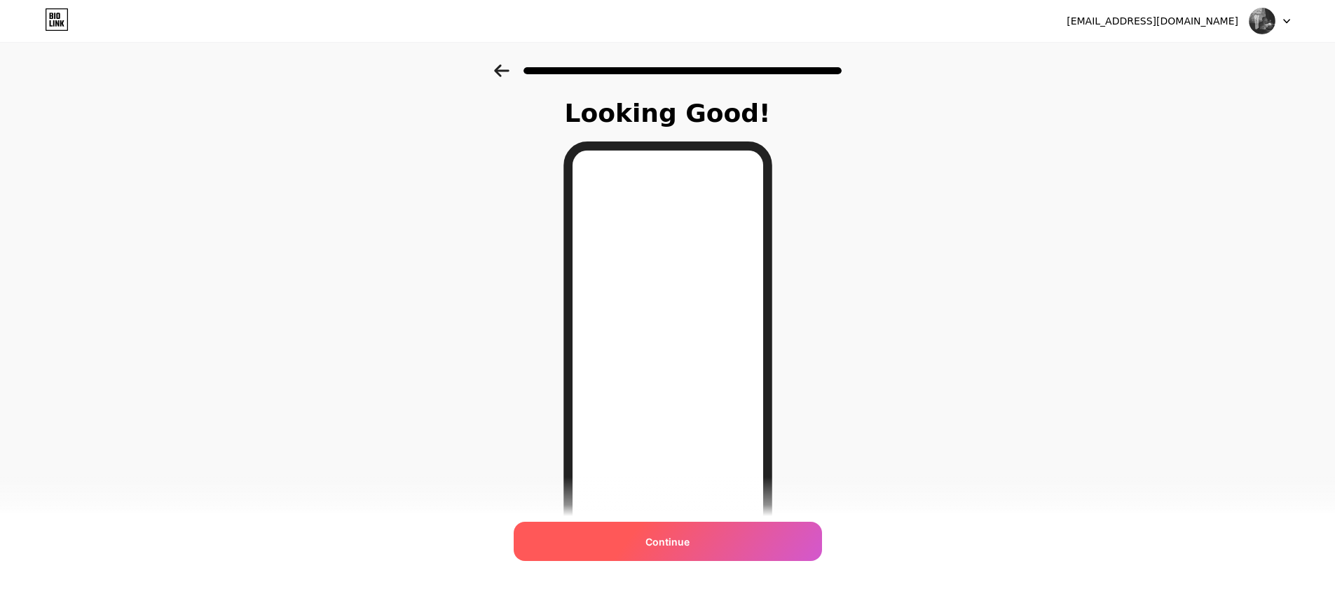
click at [667, 544] on span "Continue" at bounding box center [667, 542] width 44 height 15
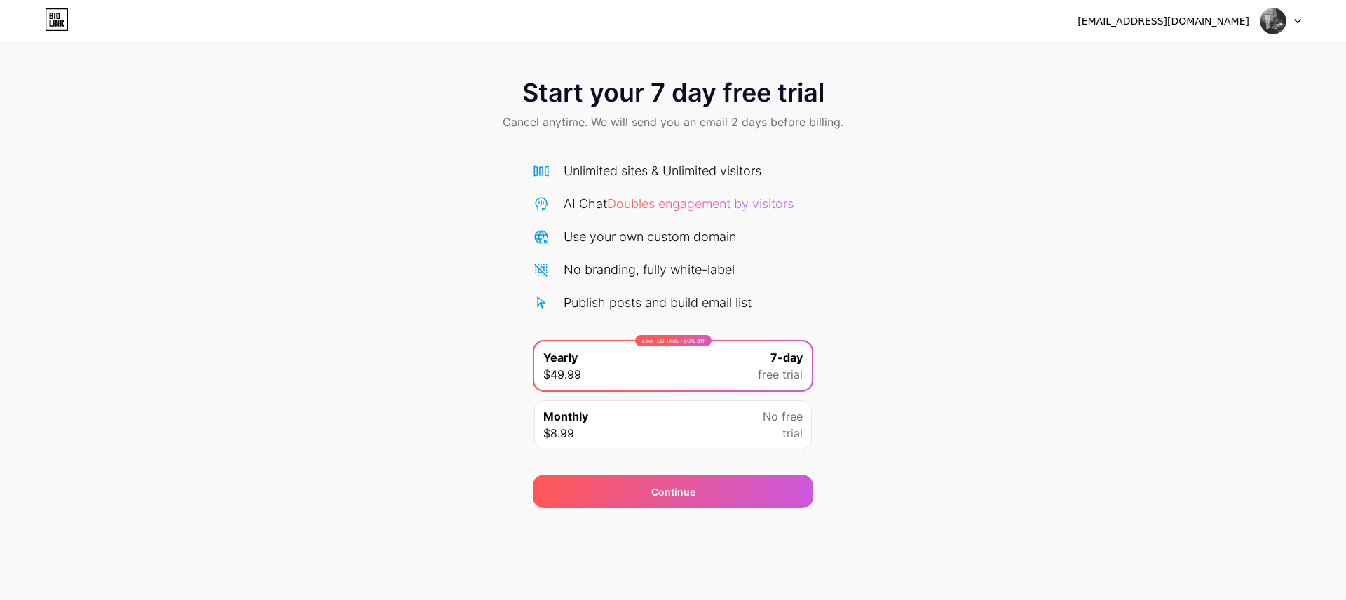
click at [1290, 22] on div at bounding box center [1280, 20] width 41 height 25
click at [723, 132] on div "Start your 7 day free trial Cancel anytime. We will send you an email 2 days be…" at bounding box center [673, 105] width 1346 height 83
click at [560, 121] on span "Cancel anytime. We will send you an email 2 days before billing." at bounding box center [672, 122] width 341 height 17
click at [57, 18] on icon at bounding box center [58, 16] width 4 height 6
click at [1294, 21] on icon at bounding box center [1297, 21] width 7 height 5
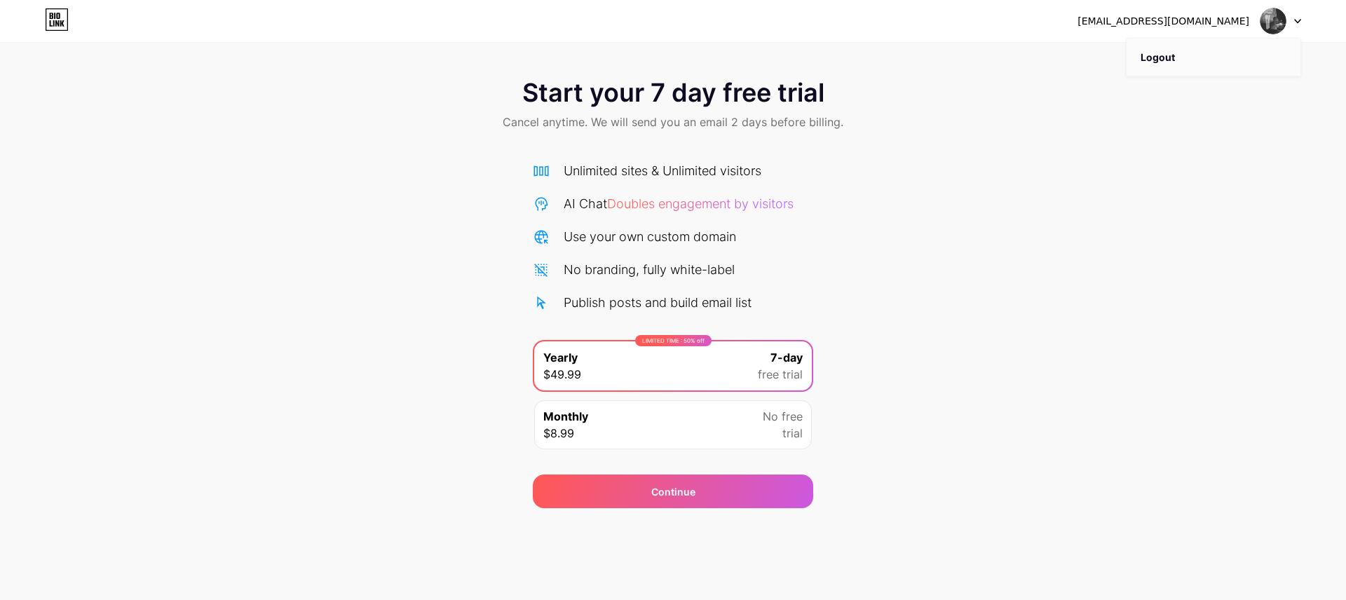
click at [1150, 60] on li "Logout" at bounding box center [1213, 58] width 174 height 38
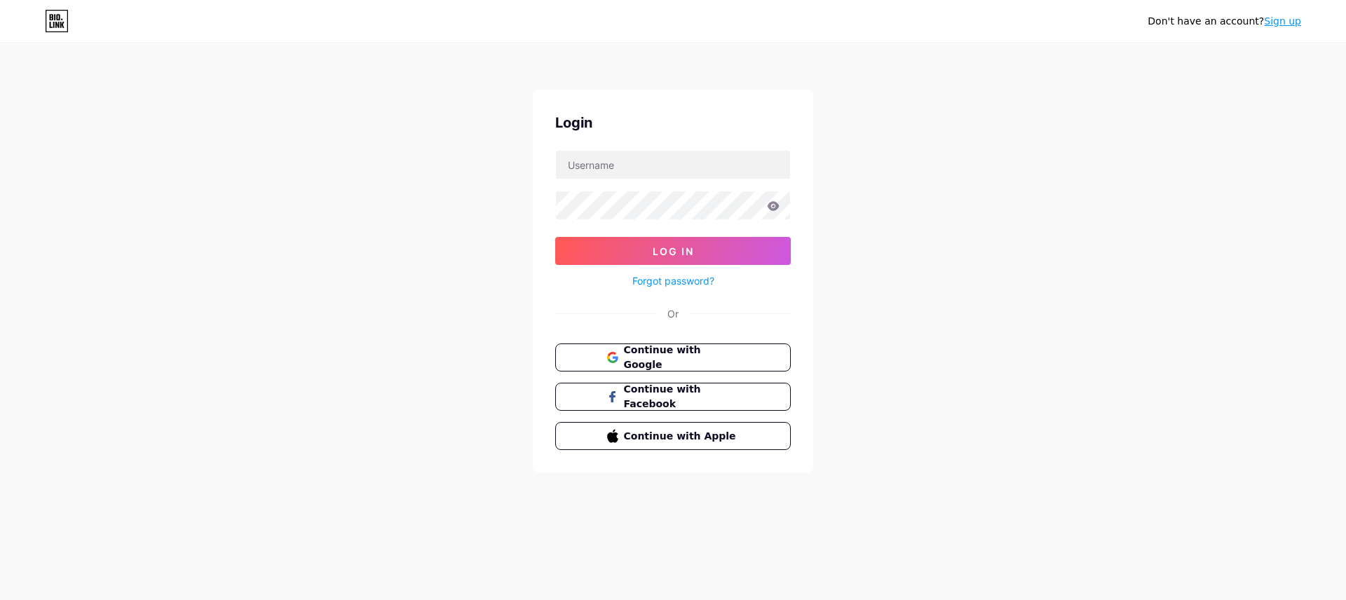
click at [55, 21] on icon at bounding box center [57, 21] width 24 height 22
click at [641, 170] on input "text" at bounding box center [673, 165] width 234 height 28
type input "[EMAIL_ADDRESS][DOMAIN_NAME]"
click at [664, 253] on span "Log In" at bounding box center [672, 251] width 41 height 12
click at [555, 237] on button "Log In" at bounding box center [672, 251] width 235 height 28
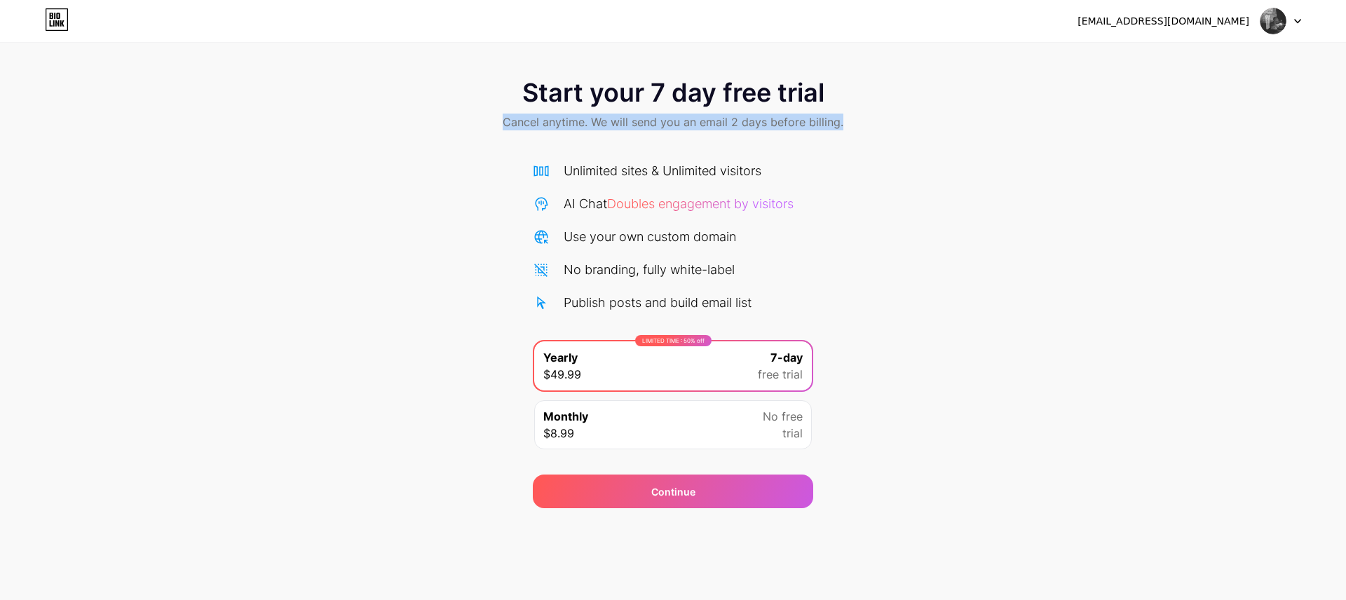
drag, startPoint x: 503, startPoint y: 122, endPoint x: 845, endPoint y: 124, distance: 342.0
click at [845, 124] on div "Start your 7 day free trial Cancel anytime. We will send you an email 2 days be…" at bounding box center [673, 105] width 1346 height 83
click at [55, 17] on icon at bounding box center [54, 16] width 1 height 6
click at [667, 425] on div "Monthly $8.99 No free trial" at bounding box center [673, 424] width 278 height 49
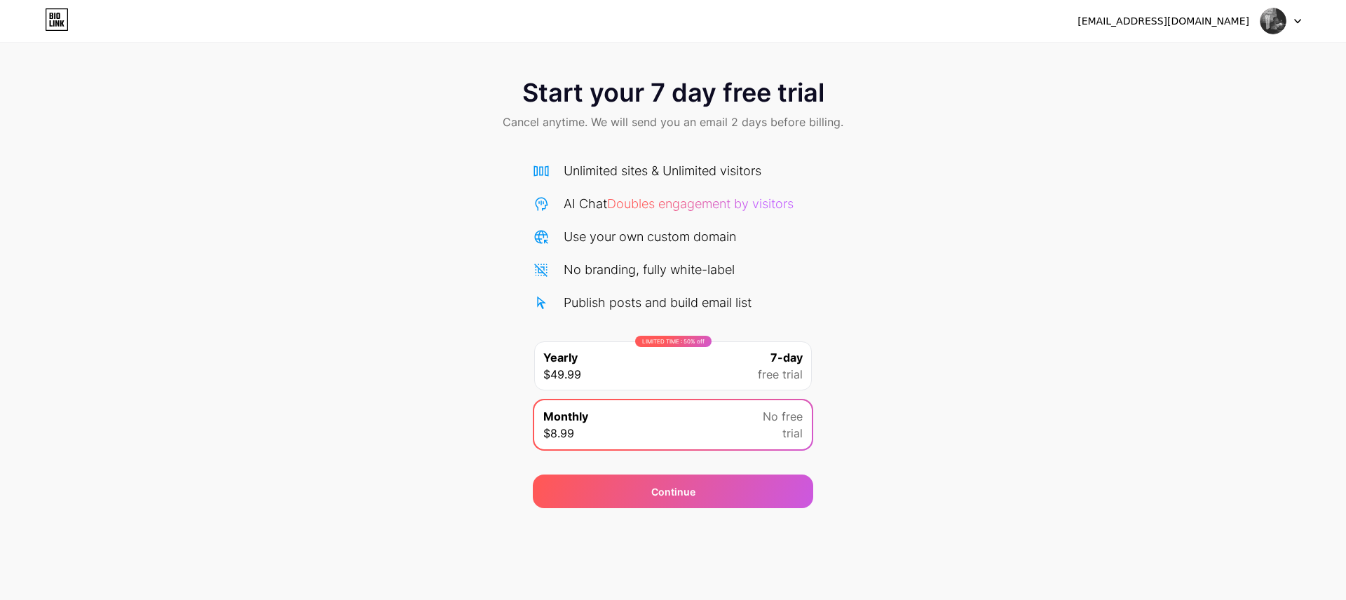
click at [653, 358] on div "LIMITED TIME : 50% off Yearly $49.99 7-day free trial" at bounding box center [673, 365] width 278 height 49
click at [1298, 20] on icon at bounding box center [1297, 21] width 7 height 5
click at [1156, 58] on li "Logout" at bounding box center [1213, 58] width 174 height 38
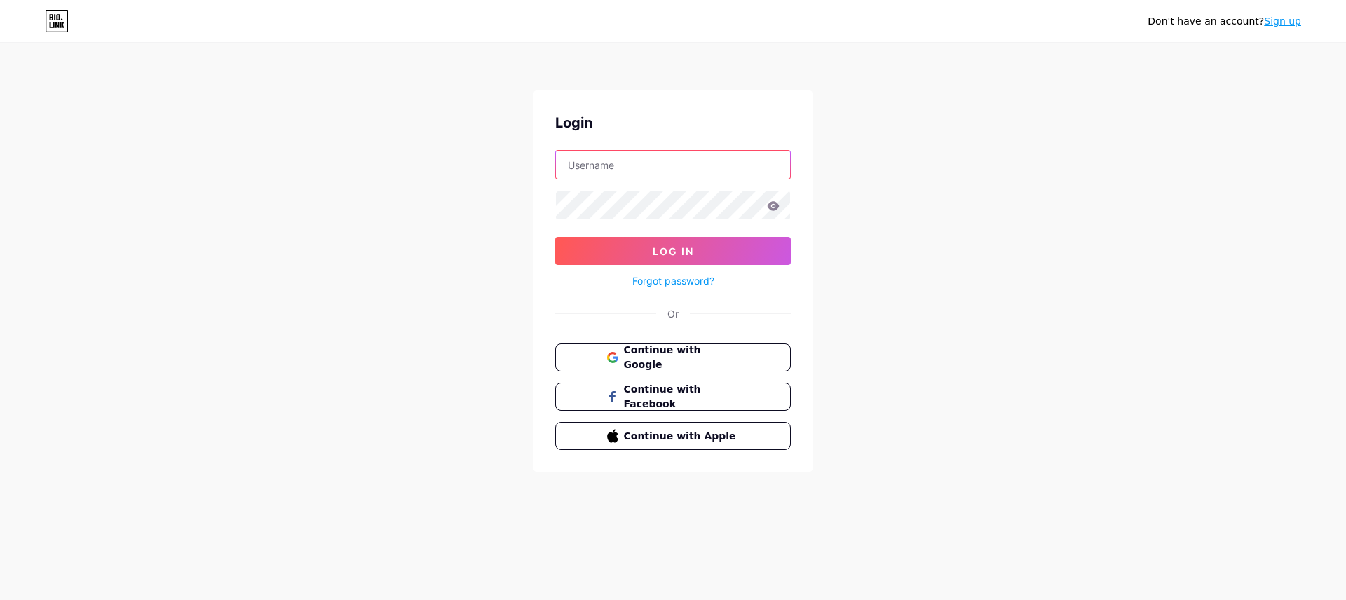
click at [725, 161] on input "text" at bounding box center [673, 165] width 234 height 28
type input "[EMAIL_ADDRESS][DOMAIN_NAME]"
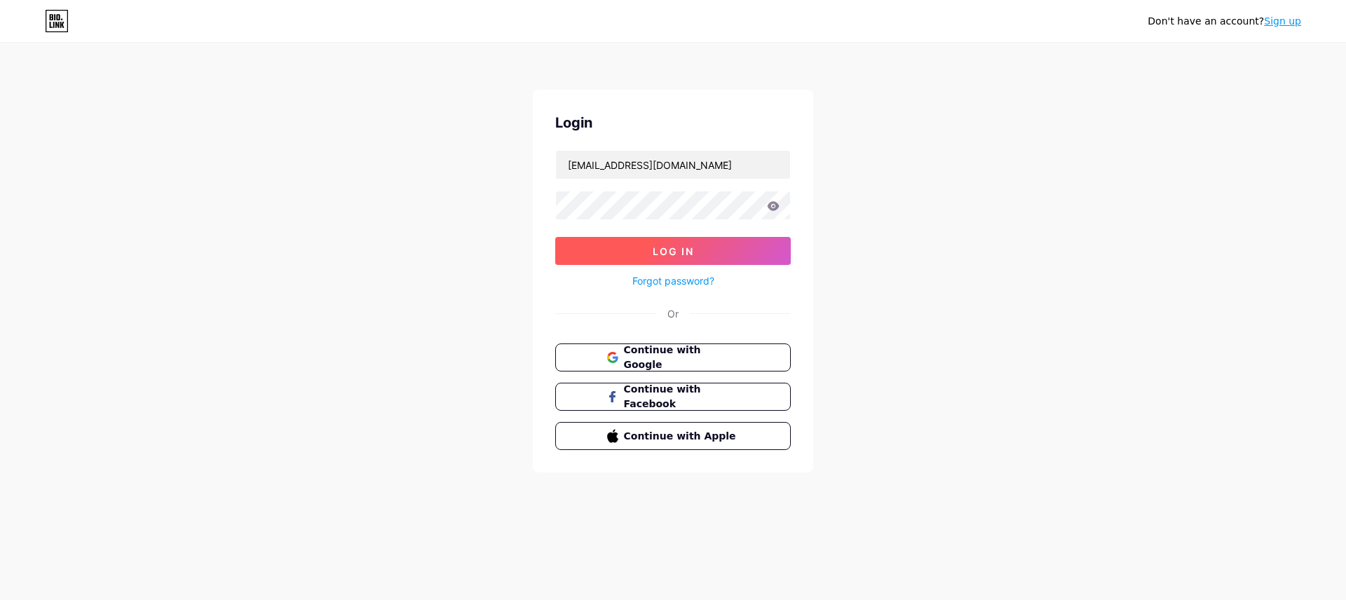
click at [667, 245] on span "Log In" at bounding box center [672, 251] width 41 height 12
click at [555, 237] on button "Log In" at bounding box center [672, 251] width 235 height 28
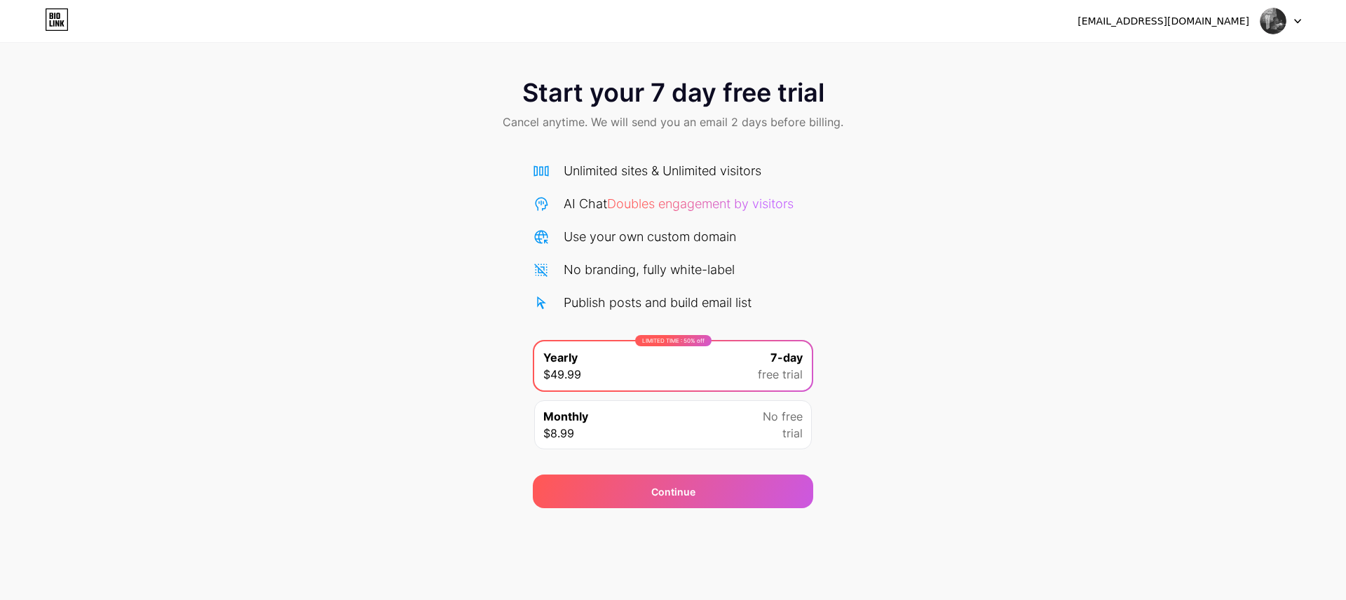
click at [1267, 27] on img at bounding box center [1272, 21] width 27 height 27
click at [1214, 25] on div "[EMAIL_ADDRESS][DOMAIN_NAME]" at bounding box center [1163, 21] width 172 height 15
click at [1296, 22] on icon at bounding box center [1297, 22] width 6 height 4
click at [1280, 22] on img at bounding box center [1272, 21] width 27 height 27
click at [60, 33] on link at bounding box center [57, 20] width 24 height 25
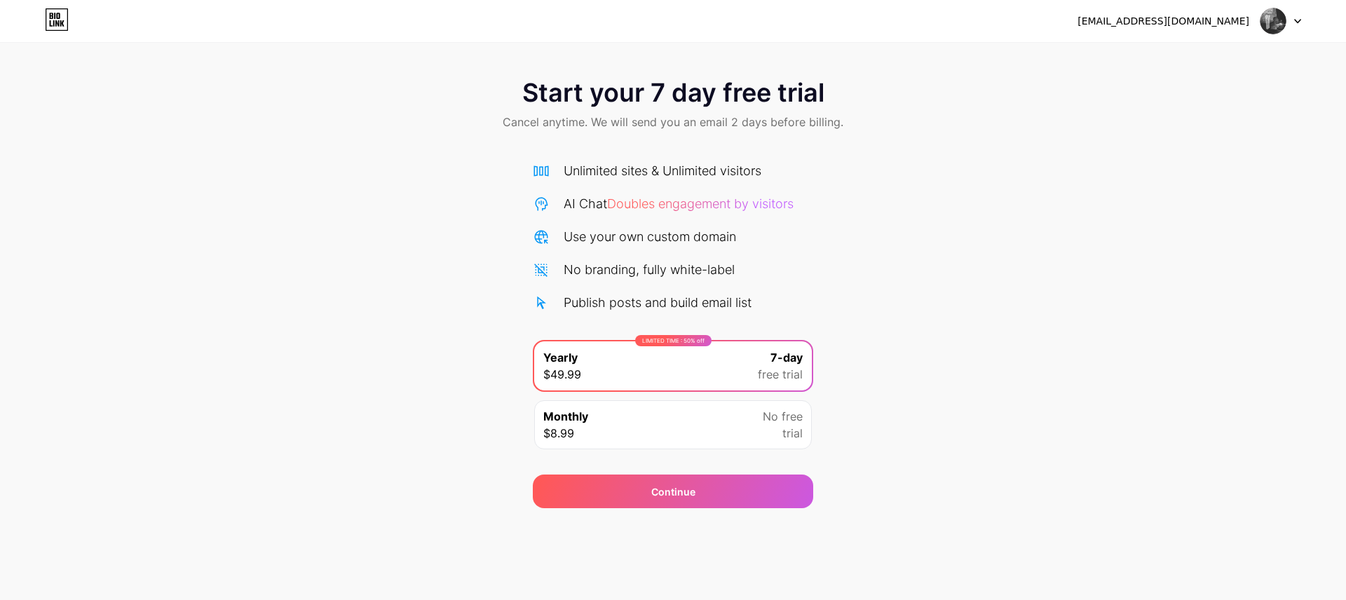
click at [1218, 16] on div "[EMAIL_ADDRESS][DOMAIN_NAME]" at bounding box center [1163, 21] width 172 height 15
click at [1294, 22] on icon at bounding box center [1297, 21] width 7 height 5
click at [1175, 54] on li "Logout" at bounding box center [1213, 58] width 174 height 38
